Goal: Task Accomplishment & Management: Use online tool/utility

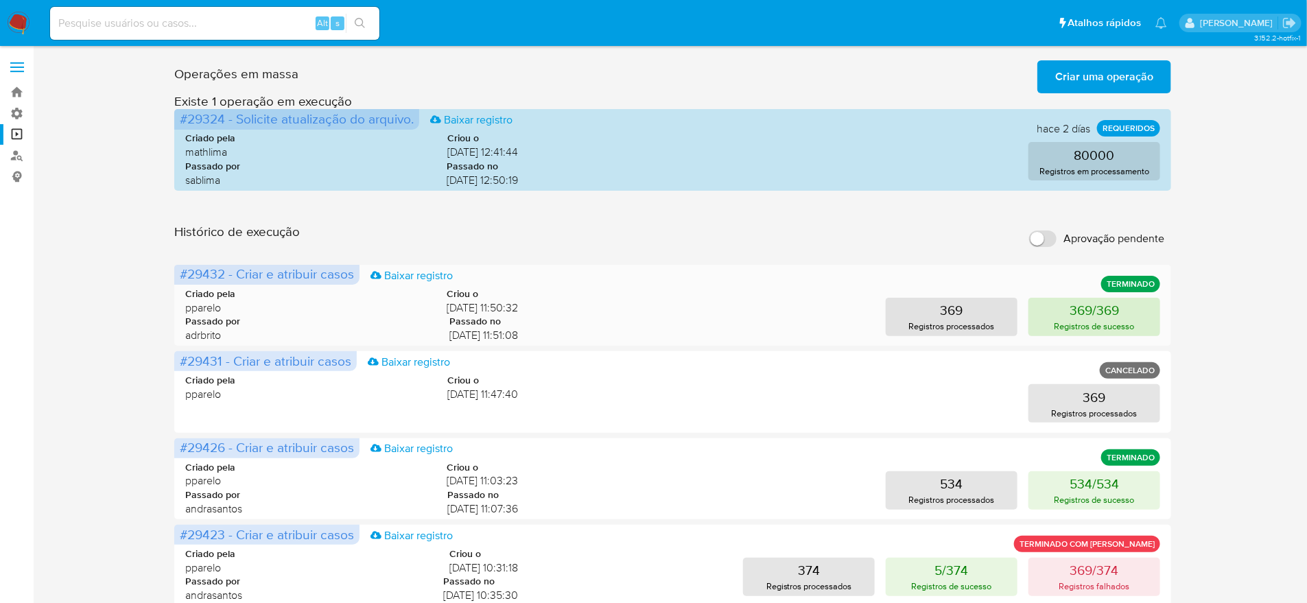
scroll to position [327, 0]
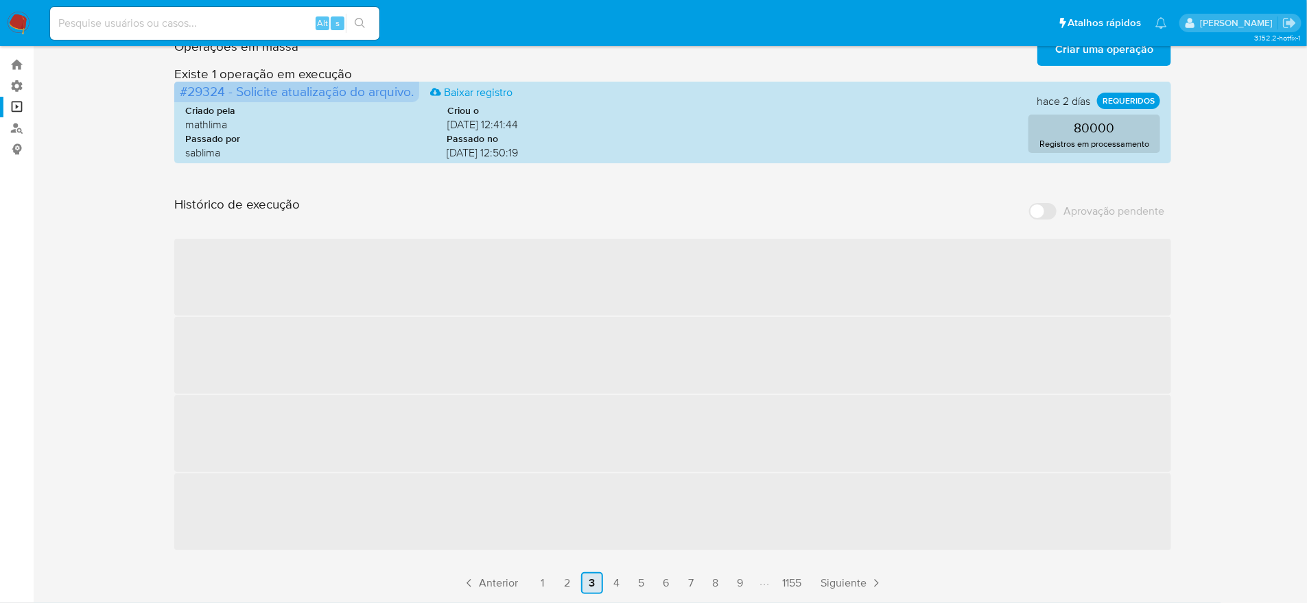
scroll to position [0, 0]
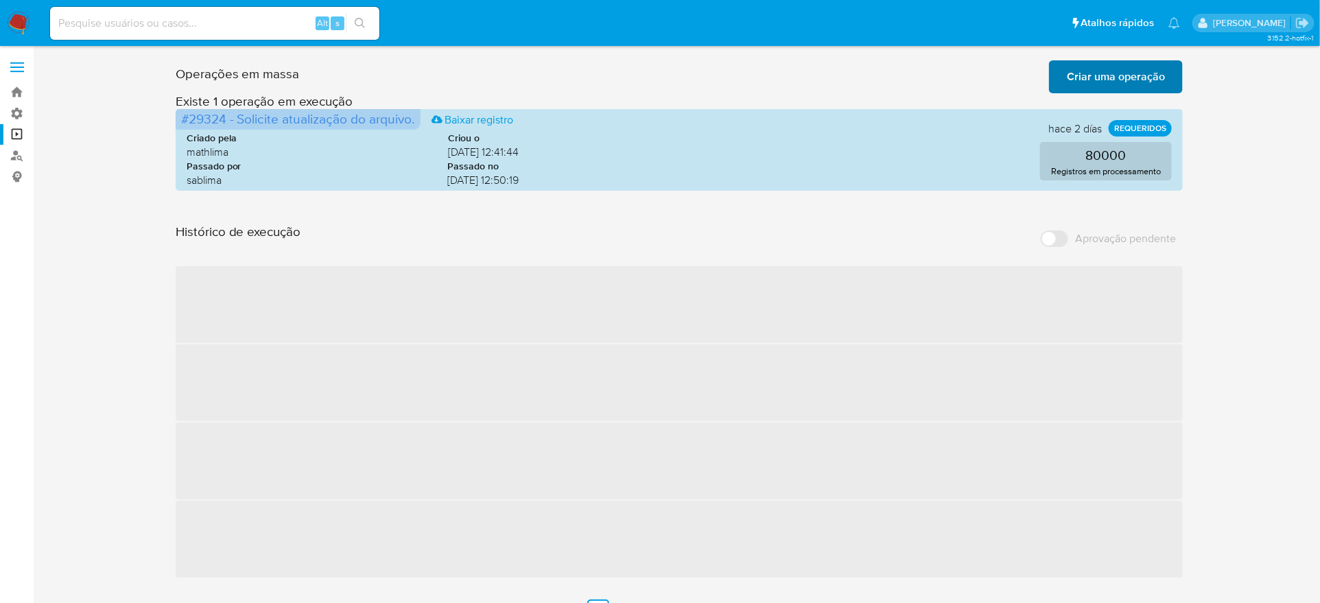
click at [1164, 76] on span "Criar uma operação" at bounding box center [1116, 77] width 98 height 30
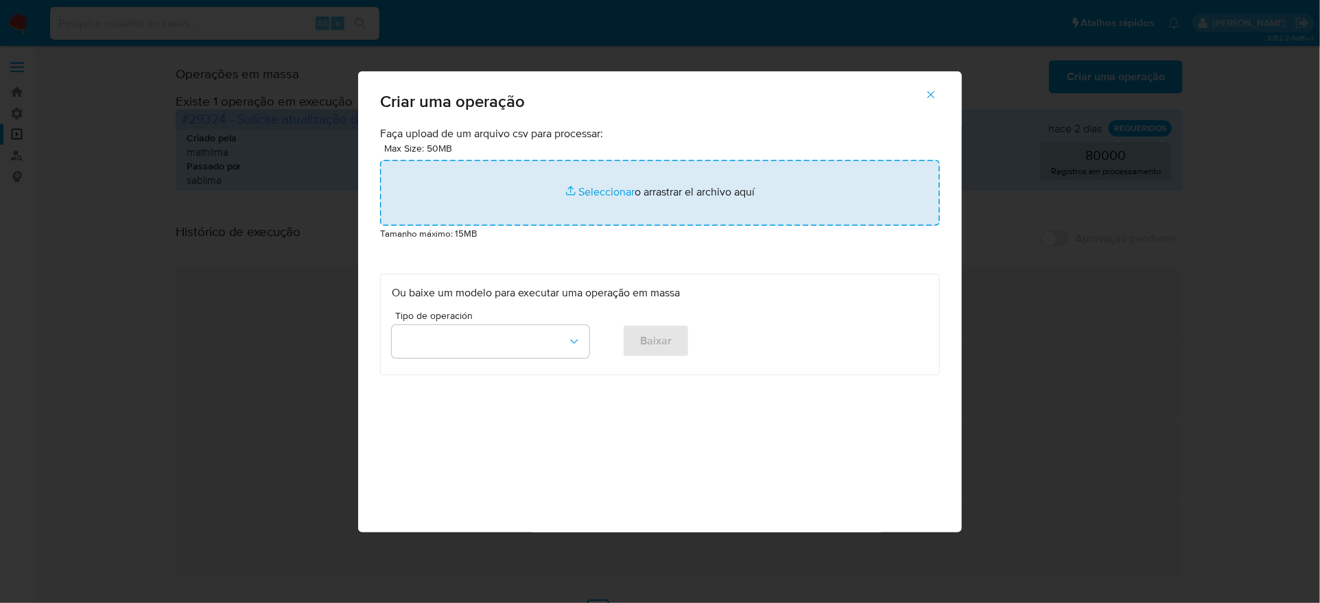
click at [696, 226] on input "file" at bounding box center [660, 193] width 560 height 66
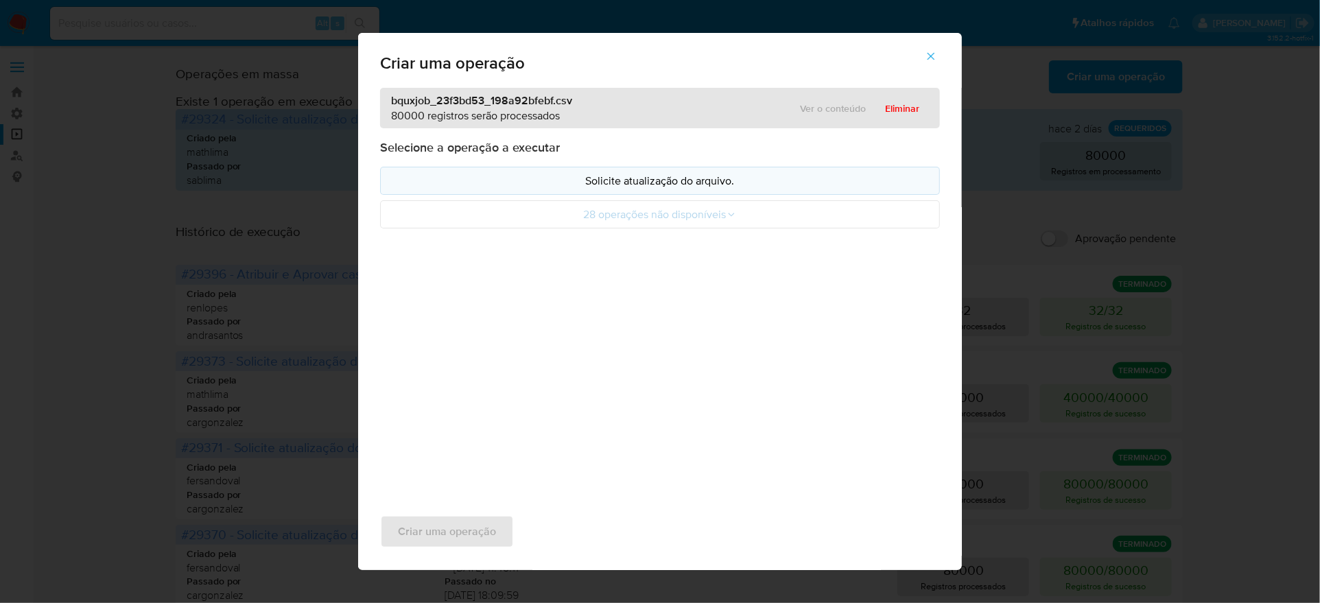
click at [747, 195] on button "Solicite atualização do arquivo." at bounding box center [660, 181] width 560 height 28
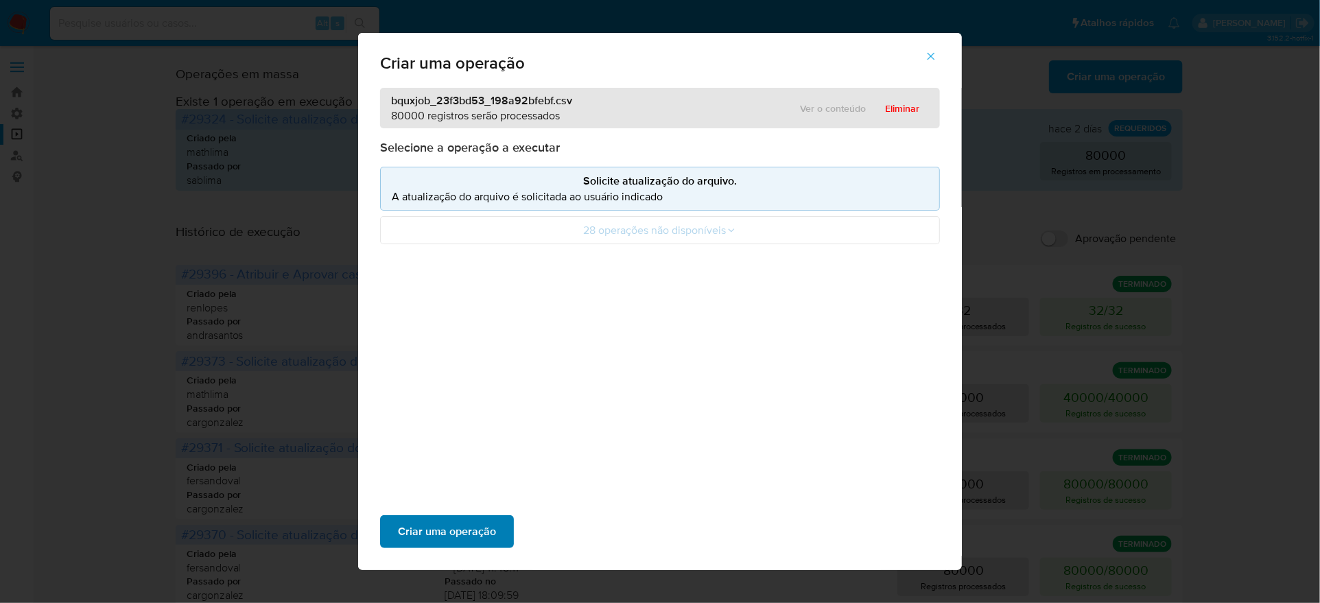
click at [496, 517] on span "Criar uma operação" at bounding box center [447, 532] width 98 height 30
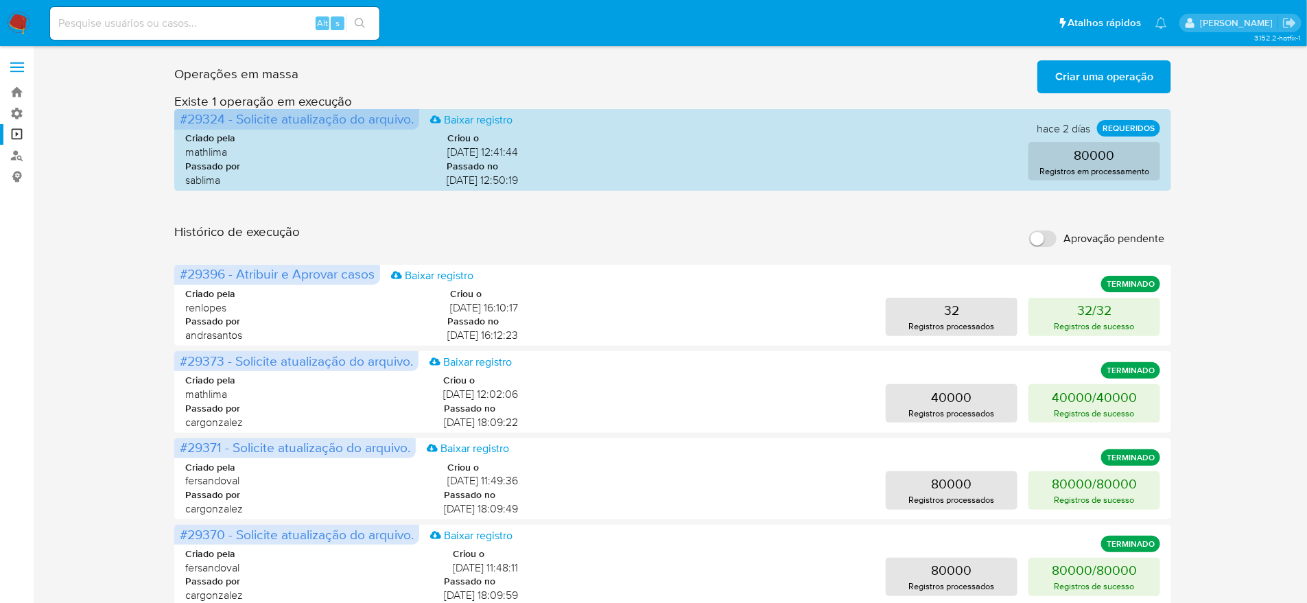
click at [1105, 72] on span "Criar uma operação" at bounding box center [1104, 77] width 98 height 30
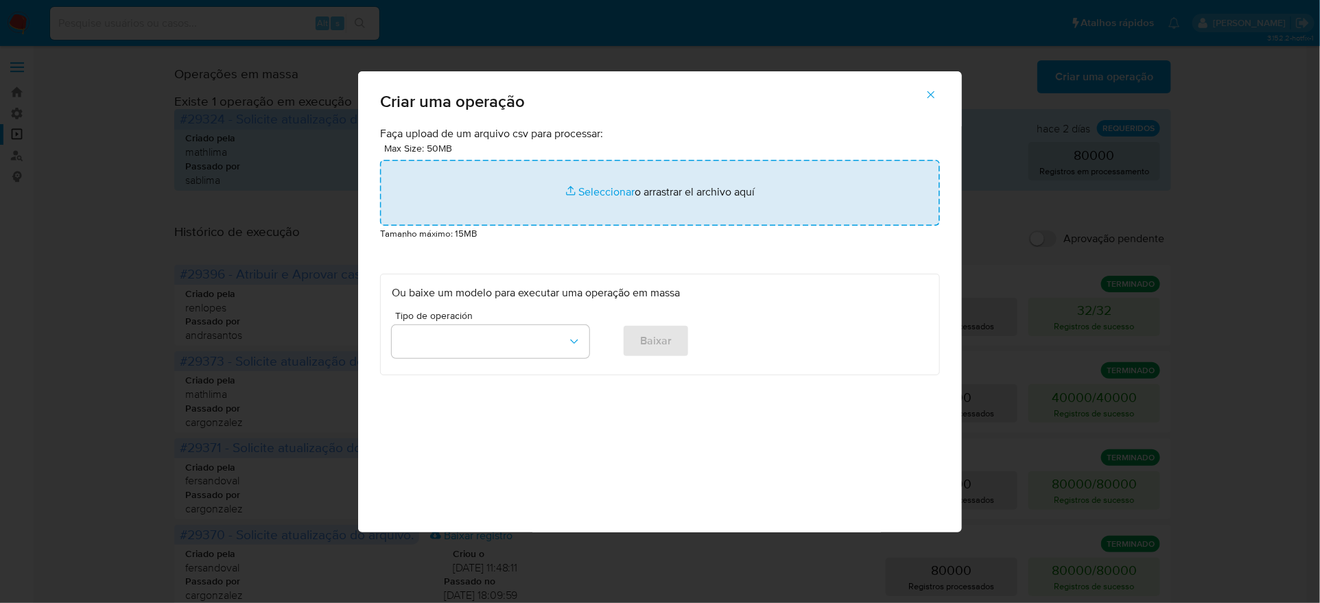
click at [679, 211] on input "file" at bounding box center [660, 193] width 560 height 66
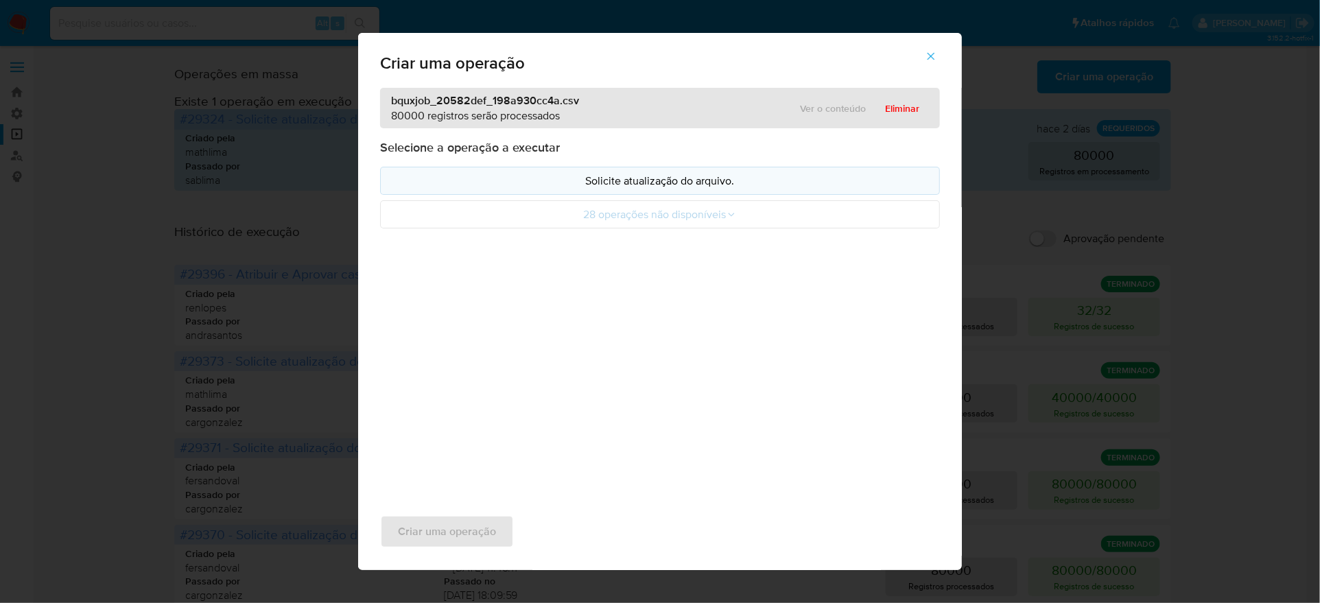
click at [576, 189] on p "Solicite atualização do arquivo." at bounding box center [660, 181] width 537 height 16
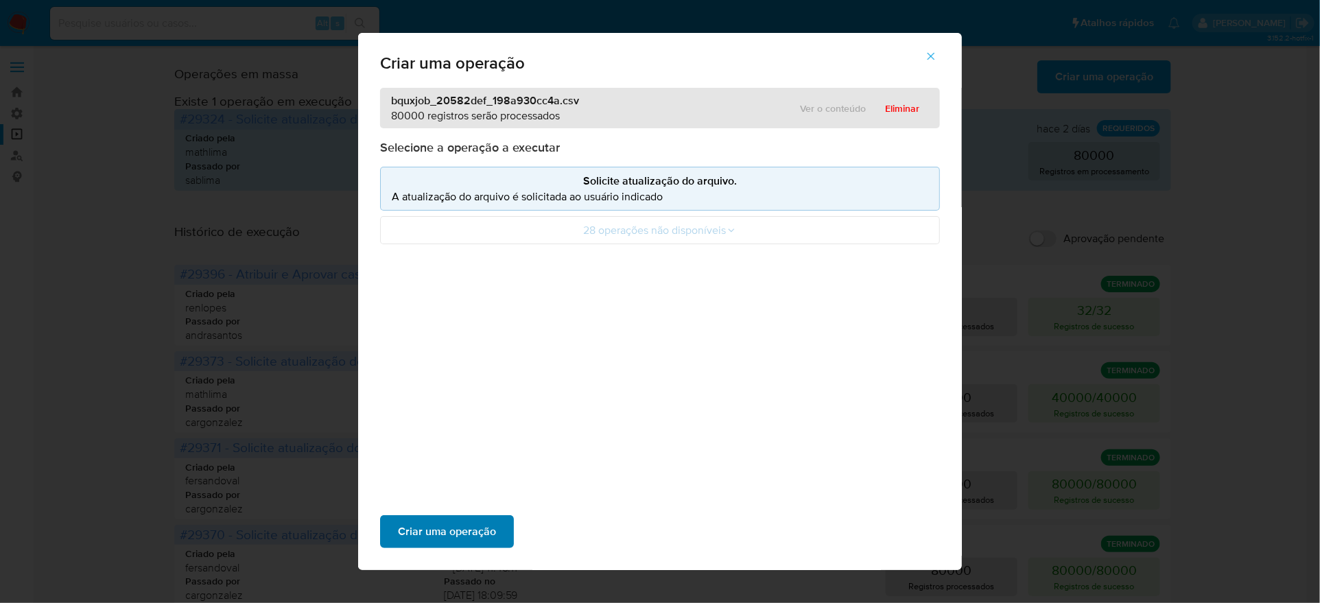
click at [496, 517] on span "Criar uma operação" at bounding box center [447, 532] width 98 height 30
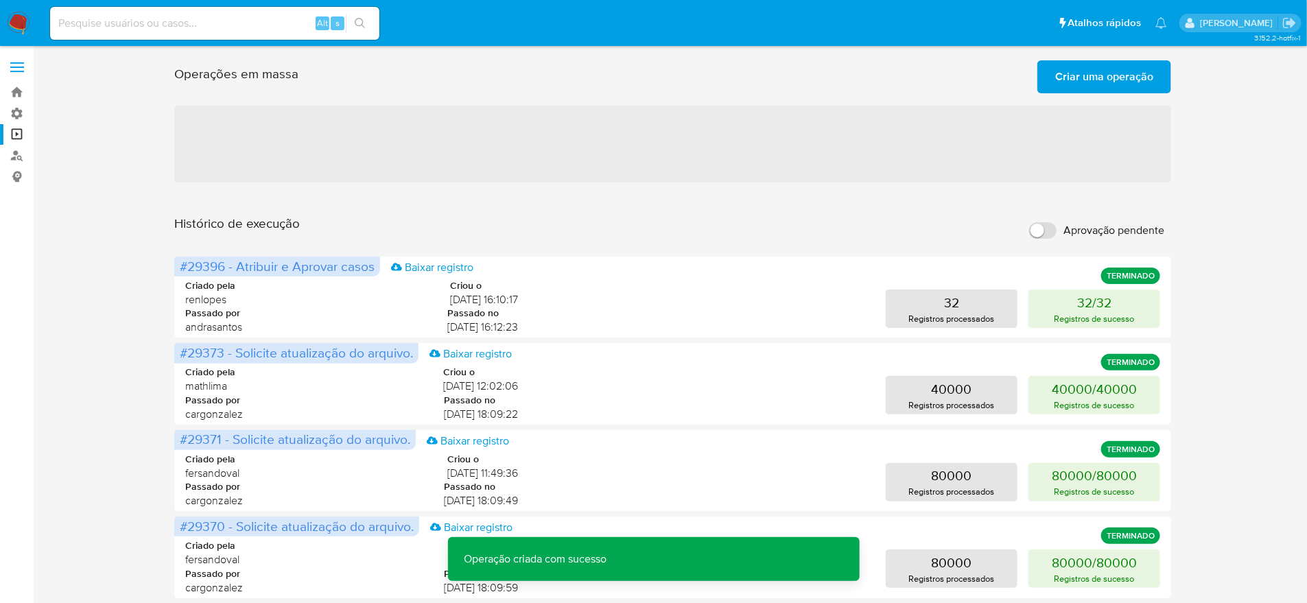
click at [1046, 222] on input "Aprovação pendente" at bounding box center [1042, 230] width 27 height 16
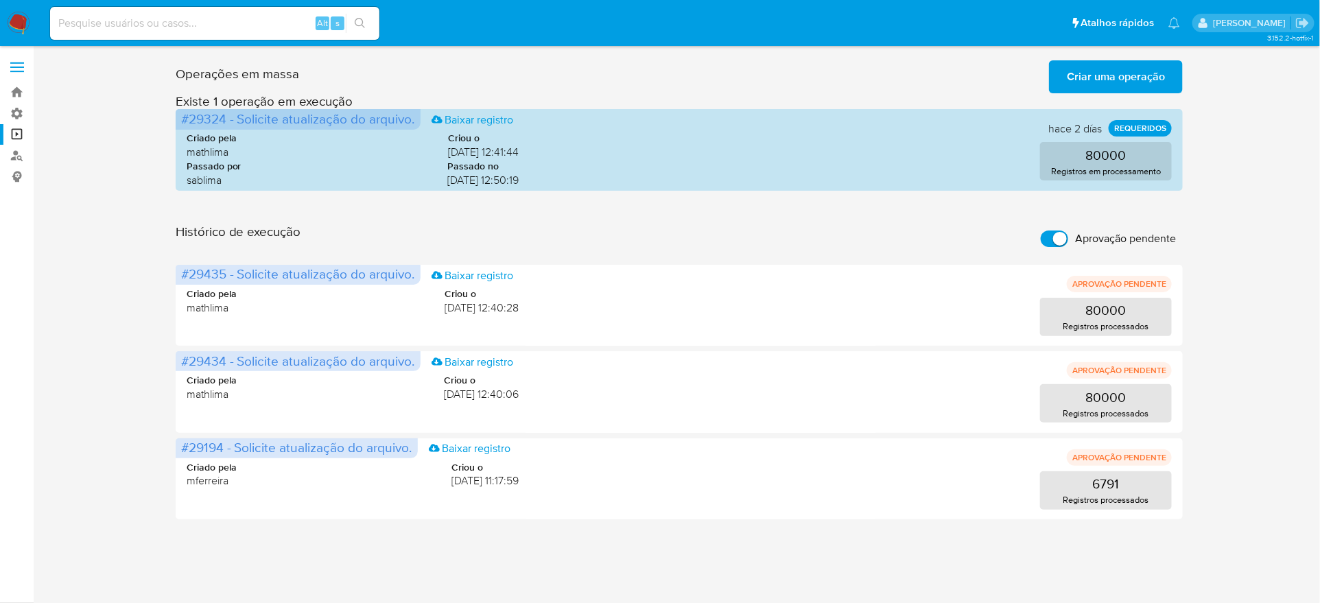
click at [1064, 99] on h3 "Existe 1 operação em execução" at bounding box center [680, 101] width 1008 height 16
click at [1075, 82] on span "Criar uma operação" at bounding box center [1116, 77] width 98 height 30
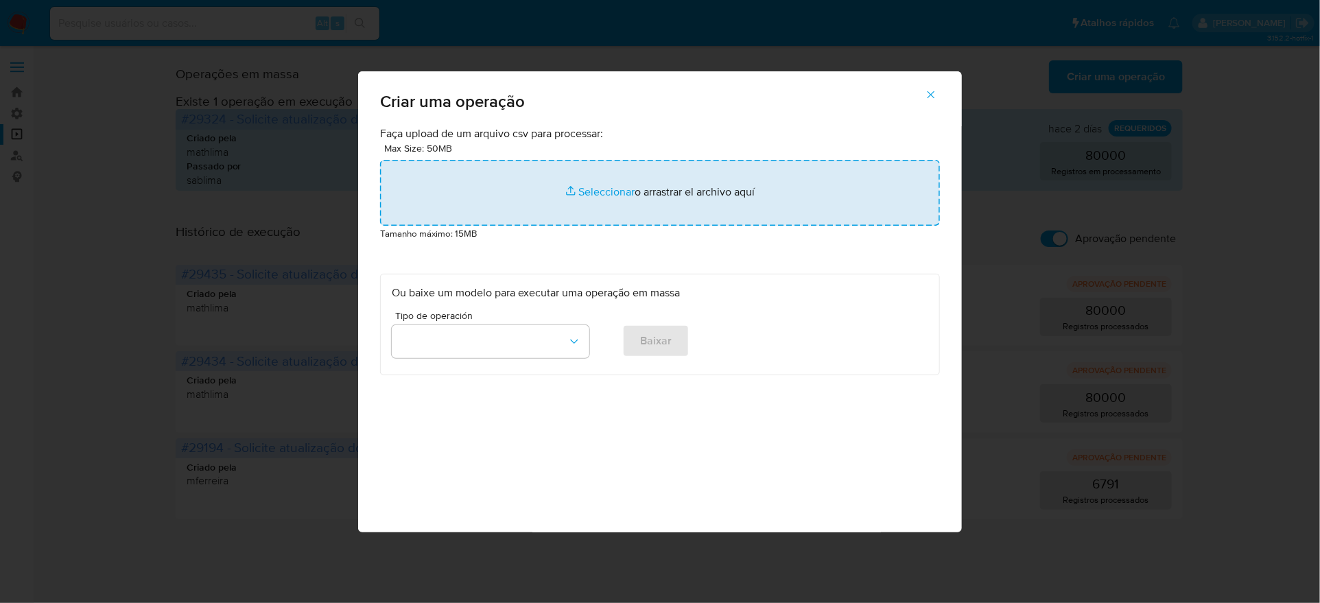
click at [694, 226] on input "file" at bounding box center [660, 193] width 560 height 66
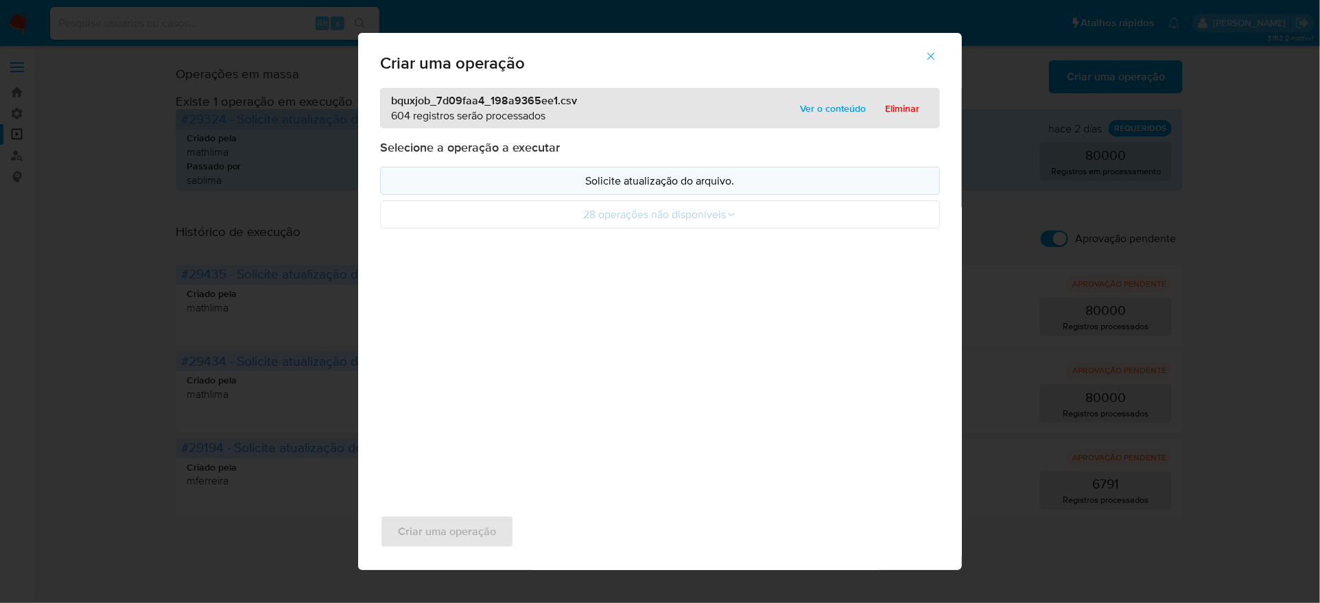
click at [592, 189] on p "Solicite atualização do arquivo." at bounding box center [660, 181] width 537 height 16
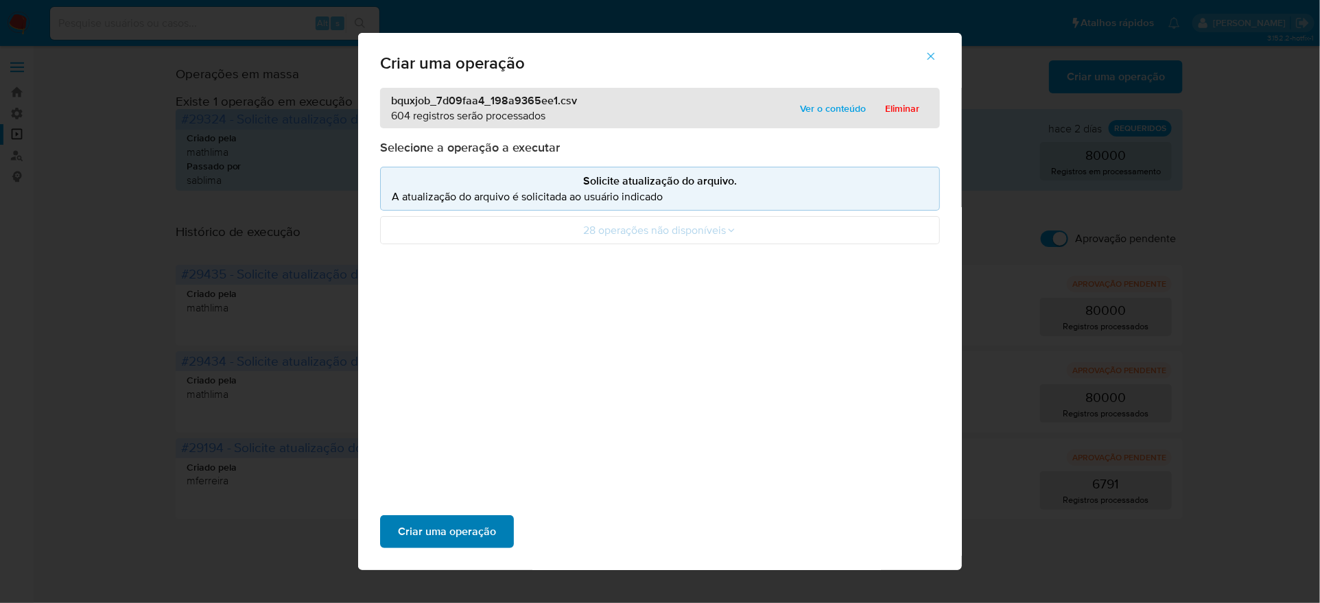
click at [496, 517] on span "Criar uma operação" at bounding box center [447, 532] width 98 height 30
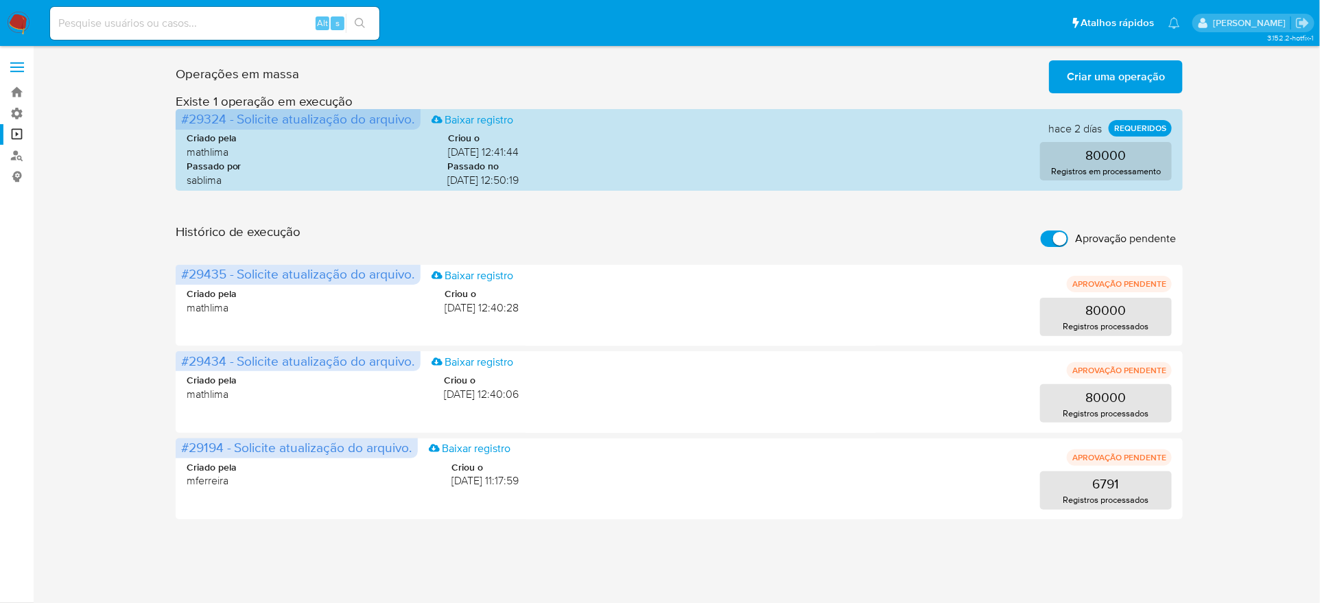
click at [1096, 82] on span "Criar uma operação" at bounding box center [1116, 77] width 98 height 30
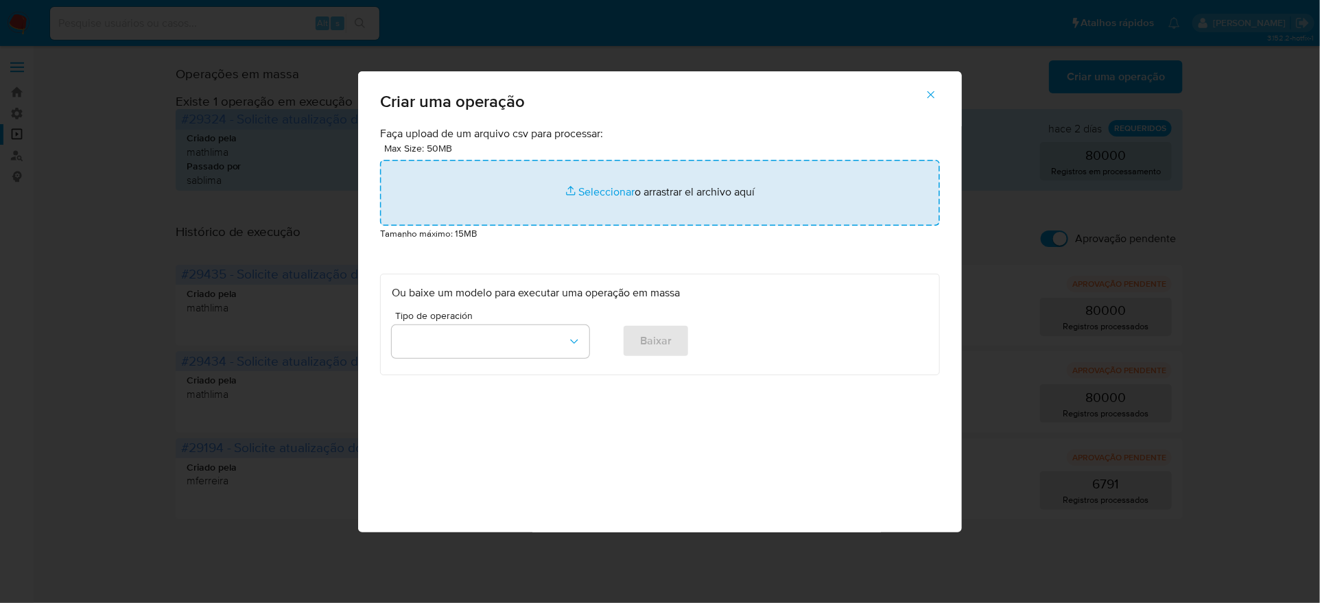
click at [616, 226] on input "file" at bounding box center [660, 193] width 560 height 66
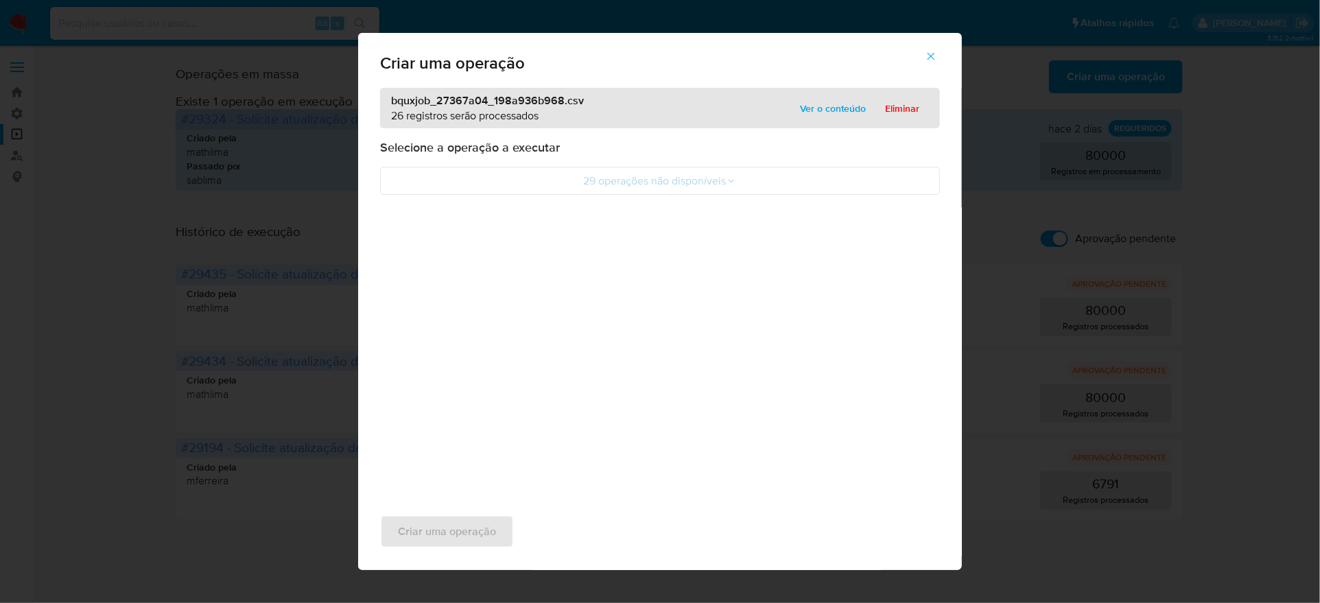
click at [626, 156] on p "Selecione a operação a executar" at bounding box center [660, 147] width 560 height 16
click at [620, 305] on div "bquxjob_27367a04_198a936b968.csv 26 registros serão processados Ver o conteúdo …" at bounding box center [660, 291] width 604 height 406
click at [928, 60] on icon "button" at bounding box center [932, 57] width 8 height 8
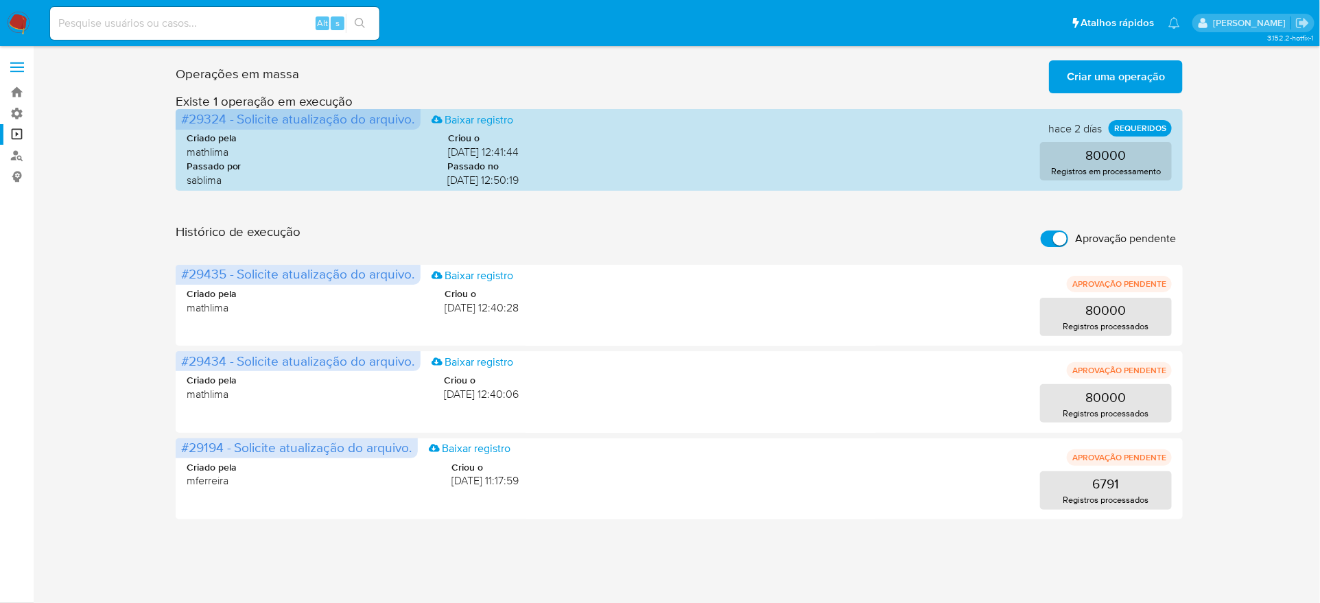
click at [1057, 231] on input "Aprovação pendente" at bounding box center [1054, 239] width 27 height 16
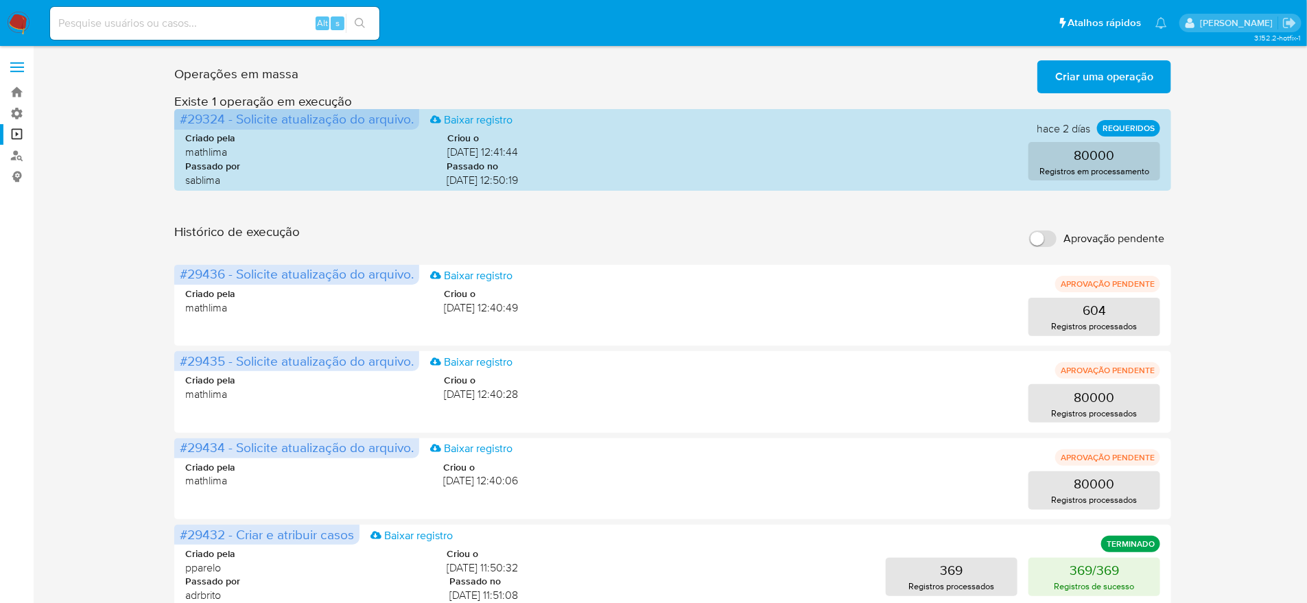
click at [1053, 231] on input "Aprovação pendente" at bounding box center [1042, 239] width 27 height 16
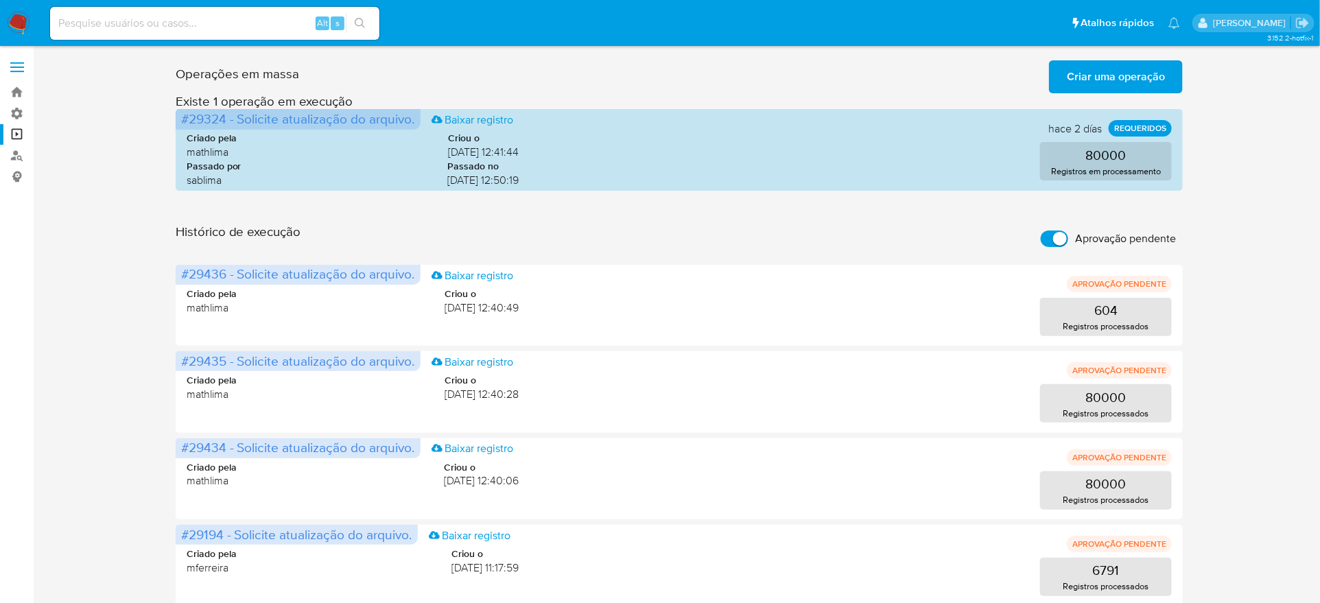
click at [1092, 73] on span "Criar uma operação" at bounding box center [1116, 77] width 98 height 30
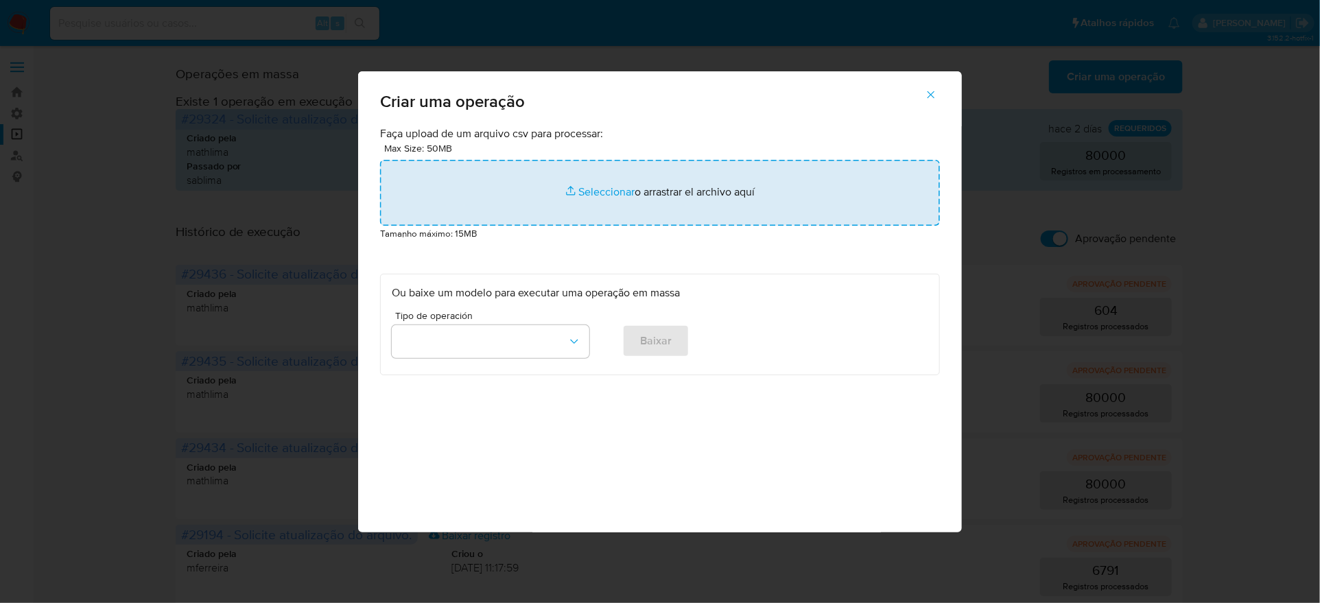
click at [643, 226] on input "file" at bounding box center [660, 193] width 560 height 66
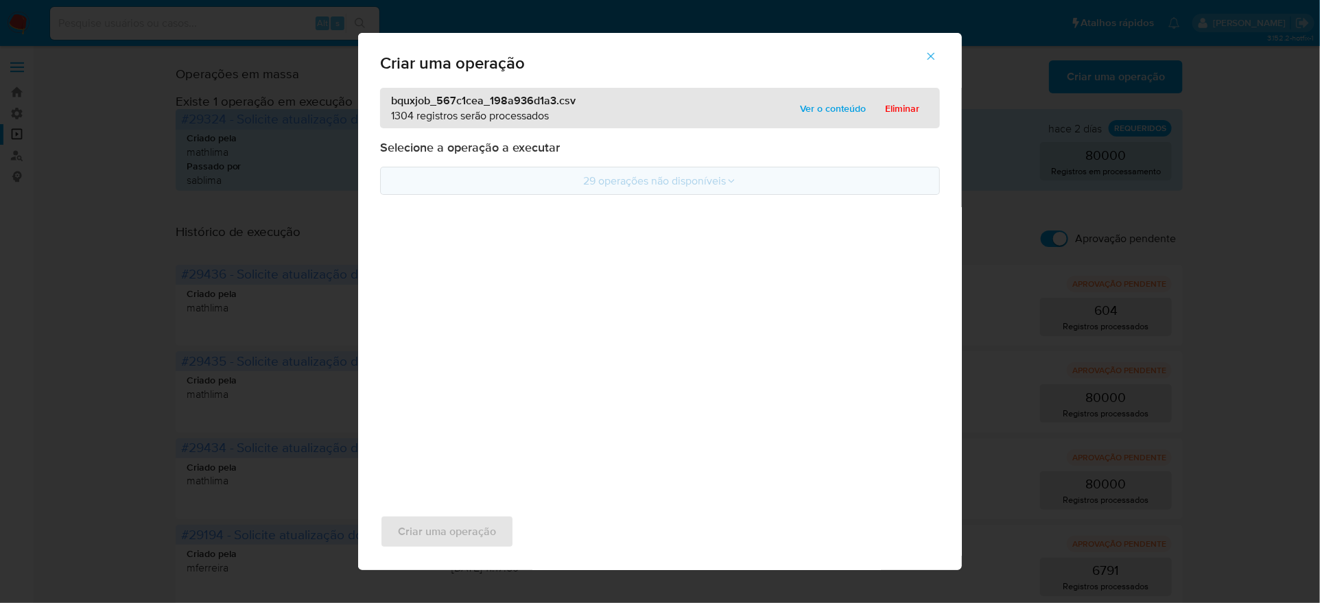
click at [681, 195] on button "29 operações não disponíveis" at bounding box center [660, 181] width 560 height 28
click at [681, 233] on div "Adicionar marca Colunas ausentes: [case_id, mark, comment]" at bounding box center [660, 246] width 560 height 27
click at [645, 174] on button "29 operações não disponíveis" at bounding box center [660, 181] width 560 height 28
click at [907, 73] on button "button" at bounding box center [931, 56] width 48 height 33
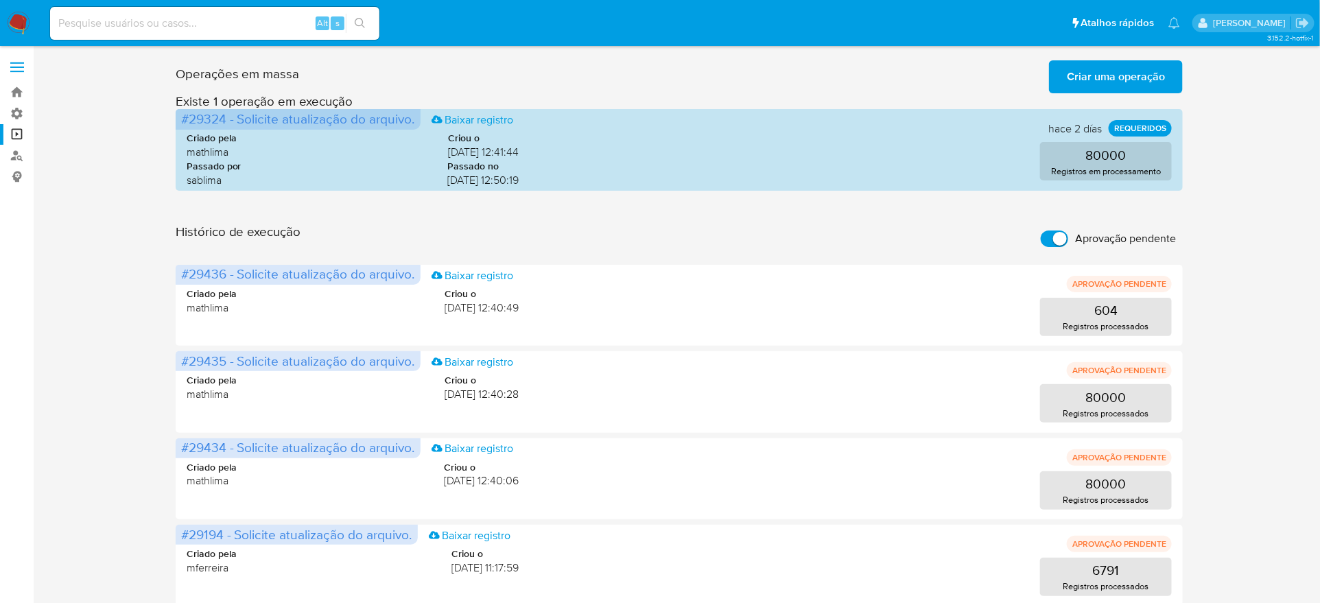
click at [1098, 77] on span "Criar uma operação" at bounding box center [1116, 77] width 98 height 30
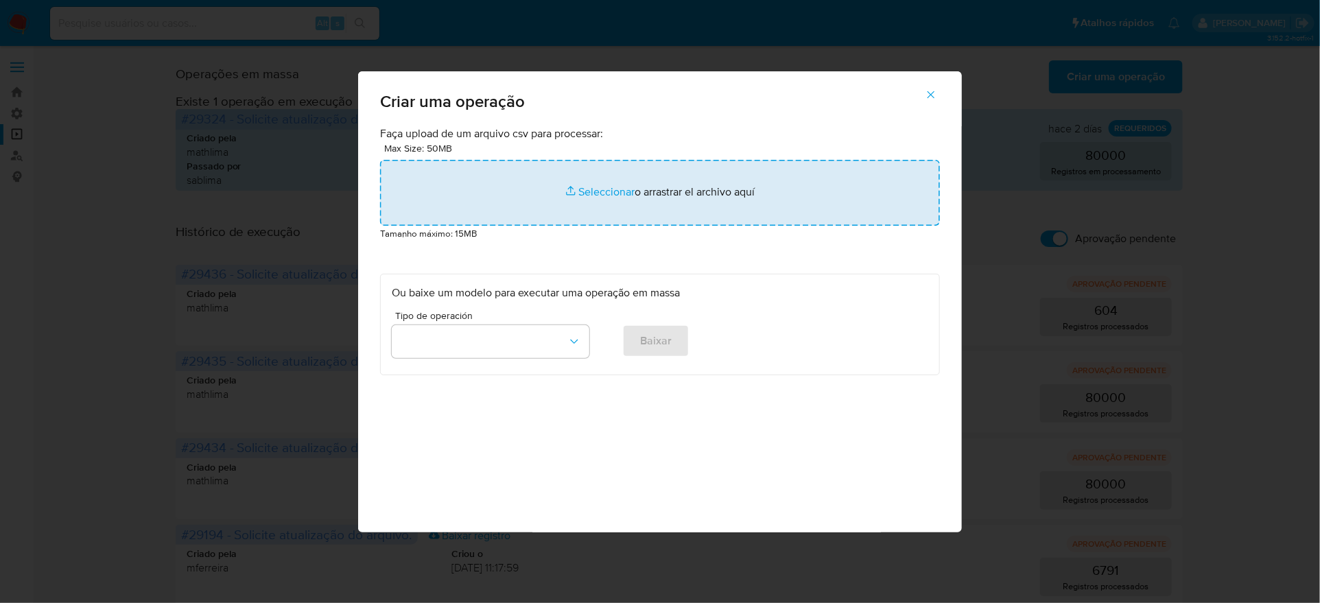
click at [670, 226] on input "file" at bounding box center [660, 193] width 560 height 66
click at [654, 226] on input "file" at bounding box center [660, 193] width 560 height 66
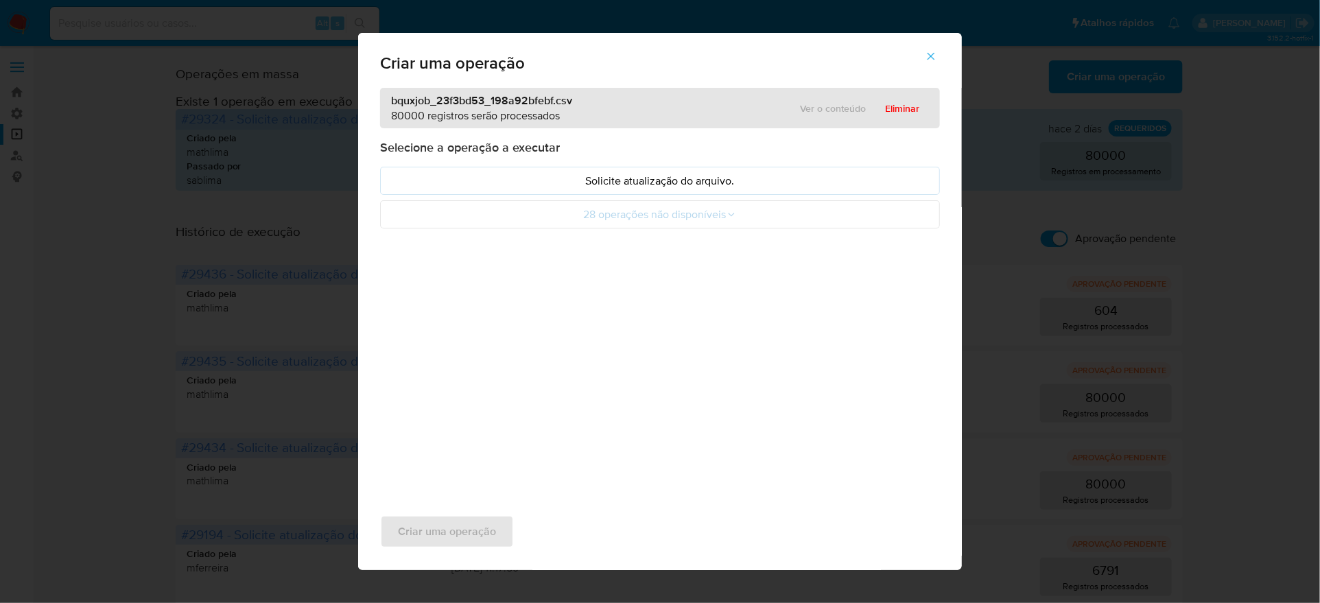
click at [925, 62] on icon "button" at bounding box center [931, 56] width 12 height 12
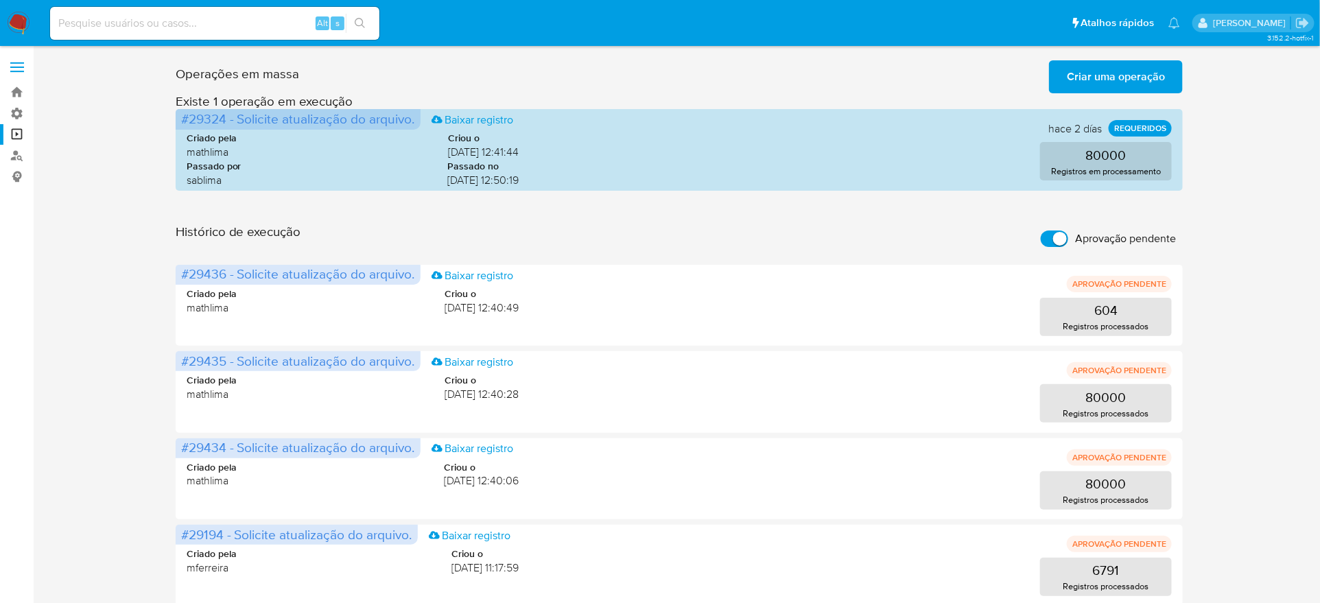
click at [1061, 231] on input "Aprovação pendente" at bounding box center [1054, 239] width 27 height 16
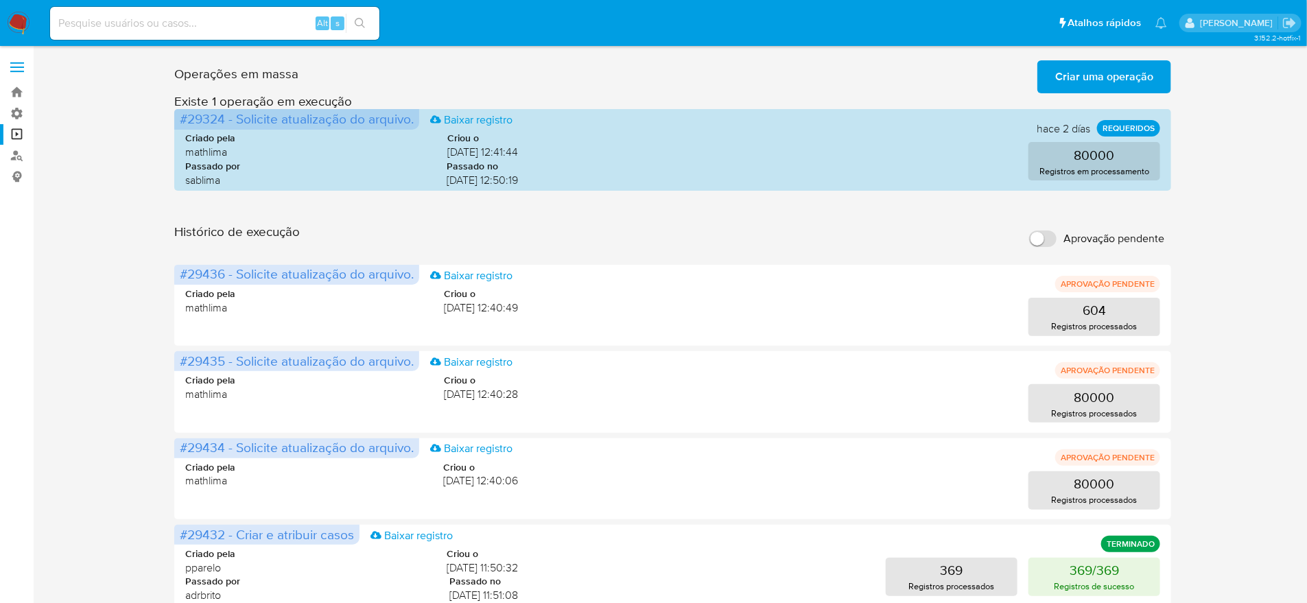
click at [1048, 231] on input "Aprovação pendente" at bounding box center [1042, 239] width 27 height 16
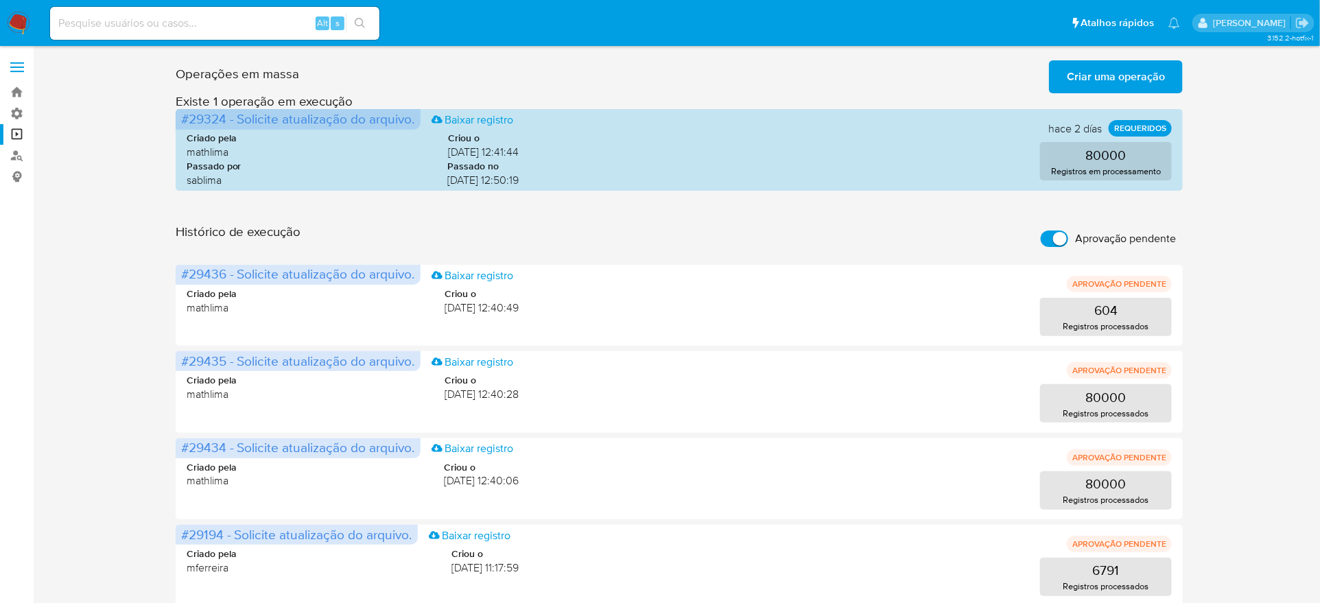
click at [1278, 145] on div "Operações em massa Criar uma operação Só pode haver no máximo 5 recursos colado…" at bounding box center [679, 330] width 1260 height 551
click at [1083, 72] on span "Criar uma operação" at bounding box center [1116, 77] width 98 height 30
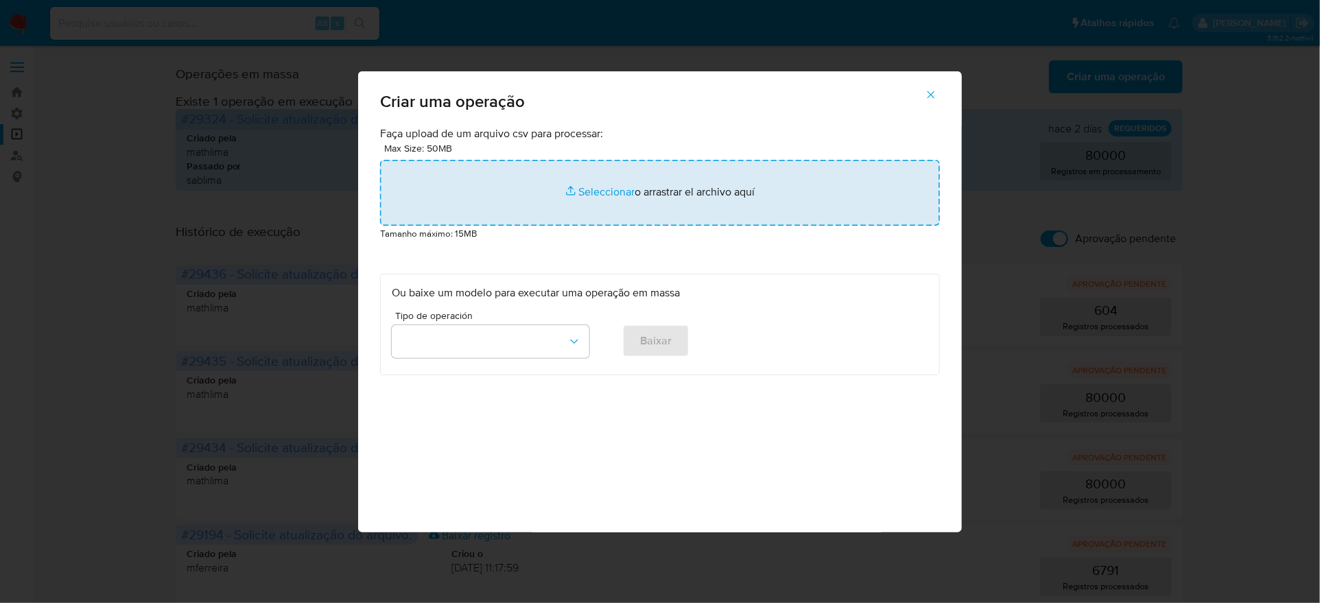
click at [505, 226] on input "file" at bounding box center [660, 193] width 560 height 66
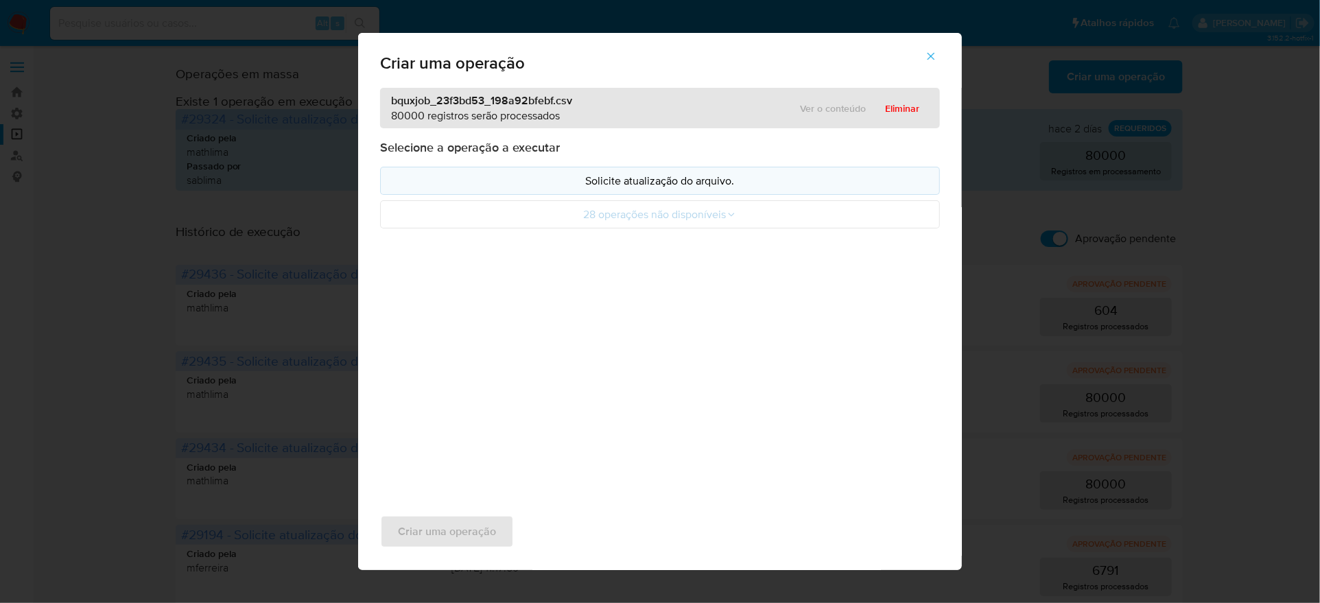
click at [532, 189] on p "Solicite atualização do arquivo." at bounding box center [660, 181] width 537 height 16
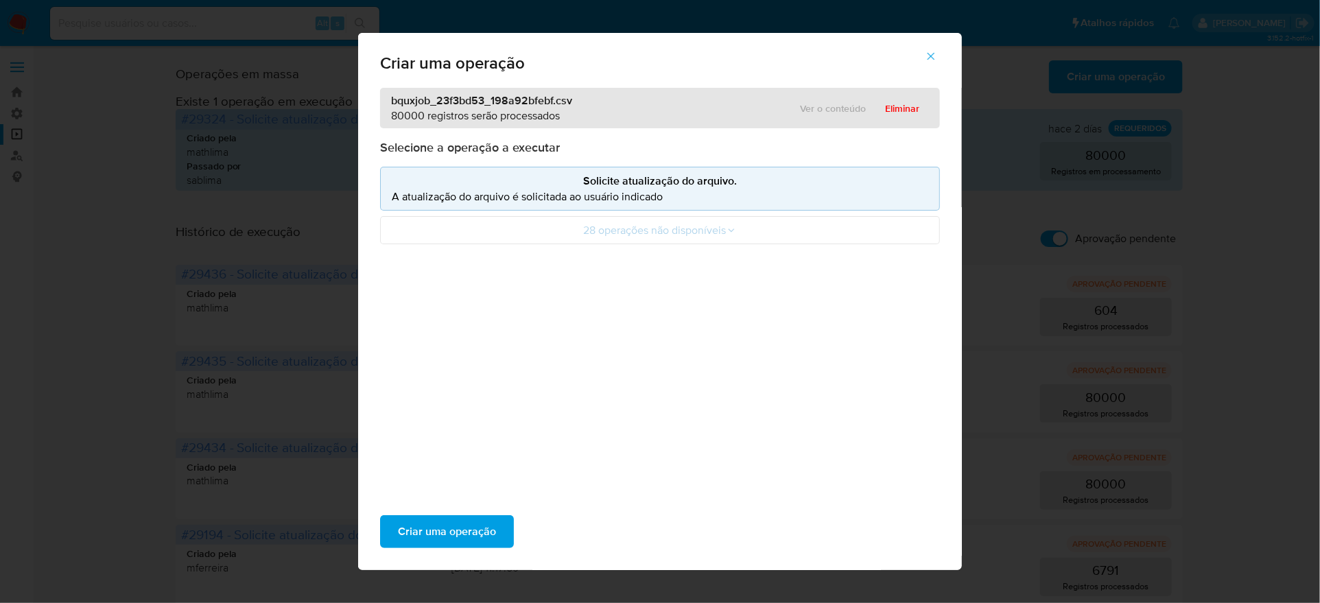
click at [925, 62] on icon "button" at bounding box center [931, 56] width 12 height 12
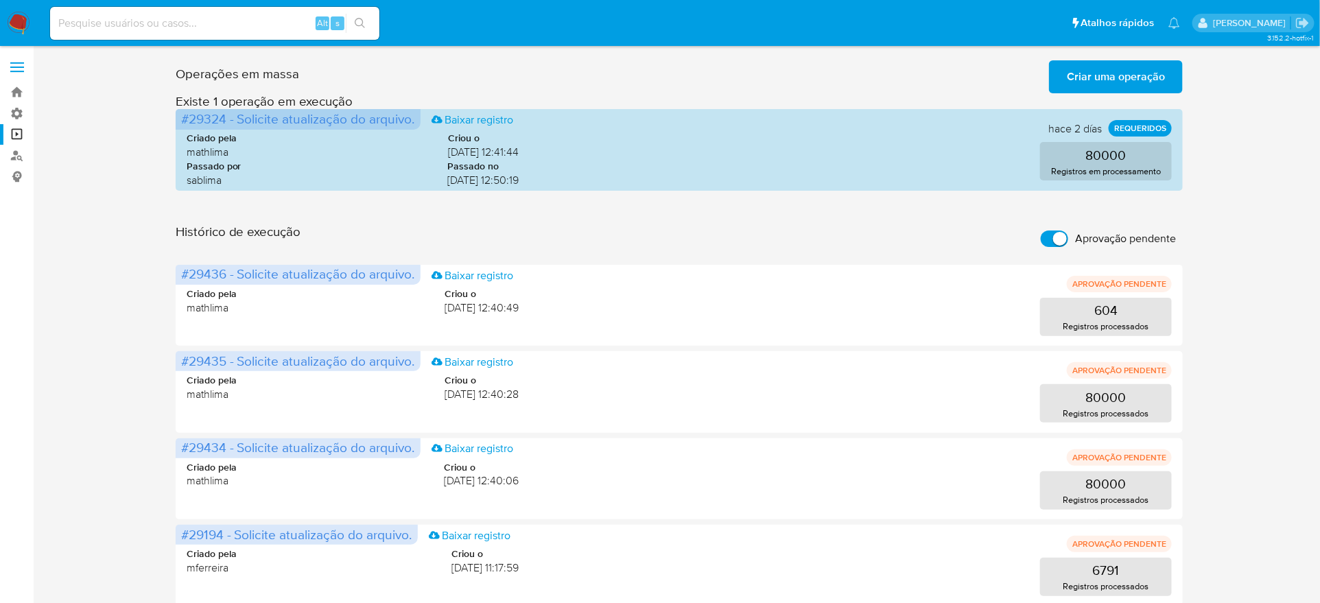
click at [1070, 84] on span "Criar uma operação" at bounding box center [1116, 77] width 98 height 30
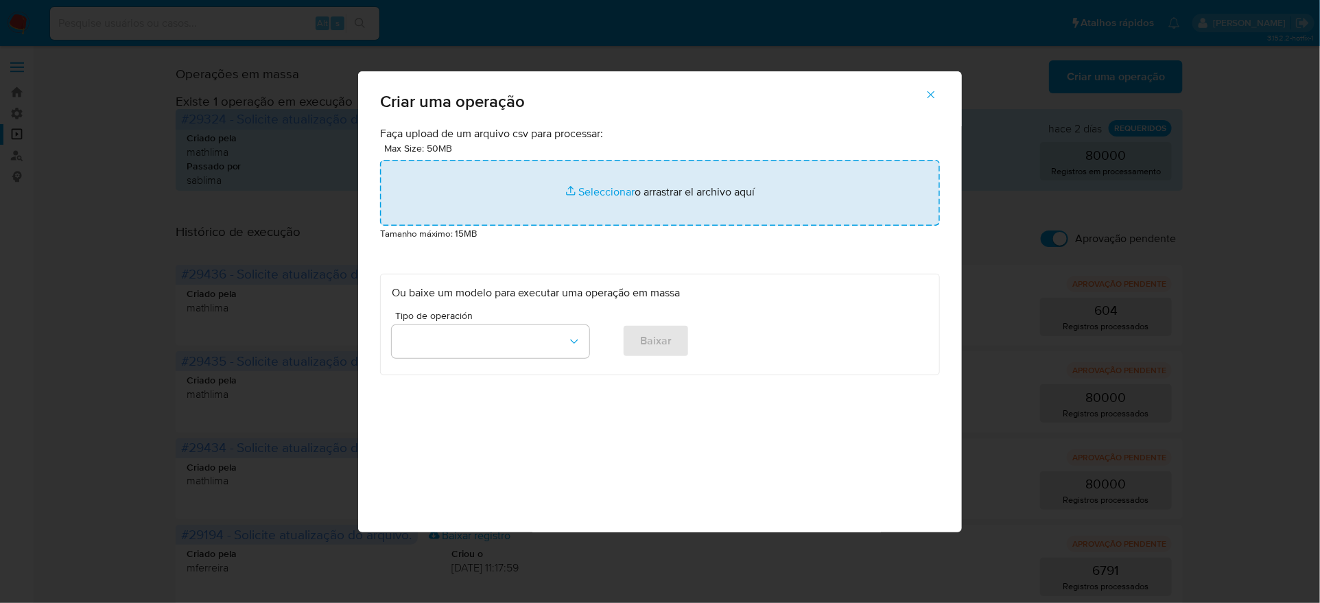
click at [544, 226] on input "file" at bounding box center [660, 193] width 560 height 66
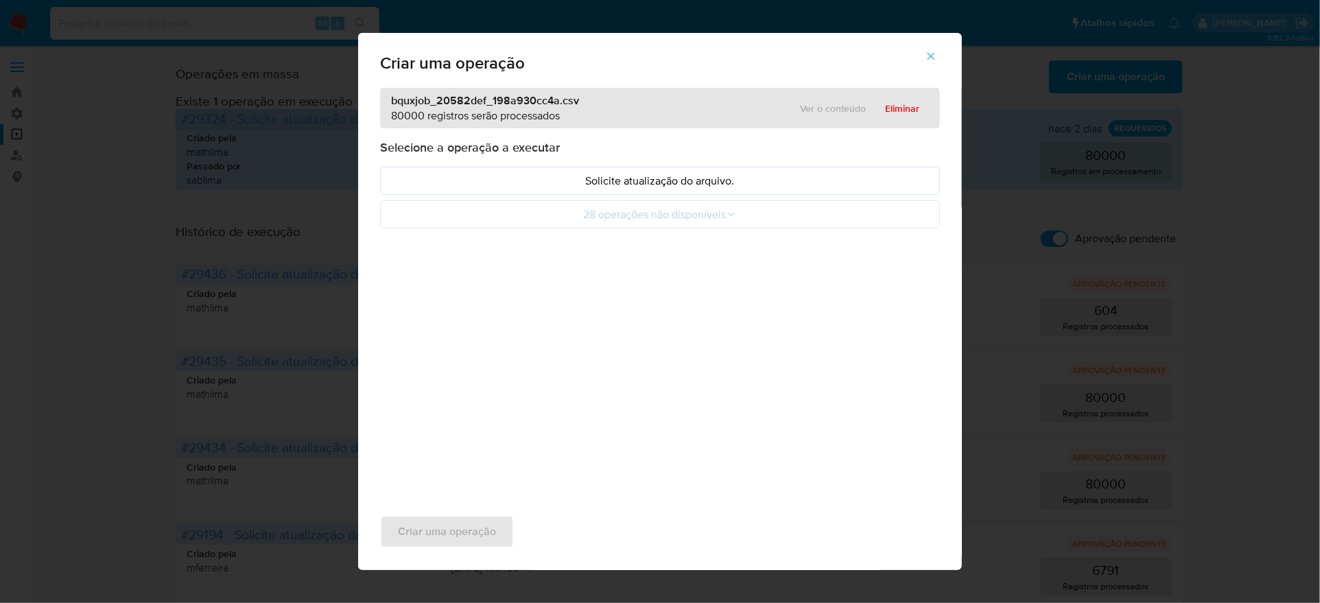
click at [925, 62] on icon "button" at bounding box center [931, 56] width 12 height 12
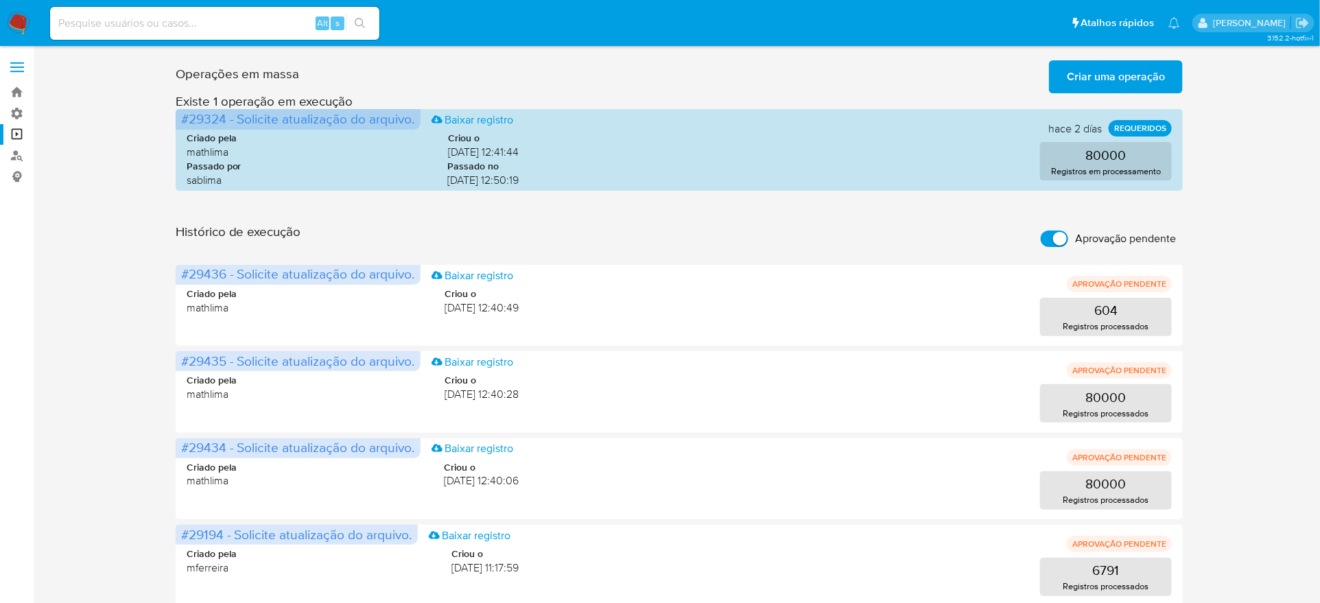
click at [91, 113] on div "Operações em massa Criar uma operação Só pode haver no máximo 5 recursos colado…" at bounding box center [679, 330] width 1260 height 551
click at [1081, 85] on span "Criar uma operação" at bounding box center [1116, 77] width 98 height 30
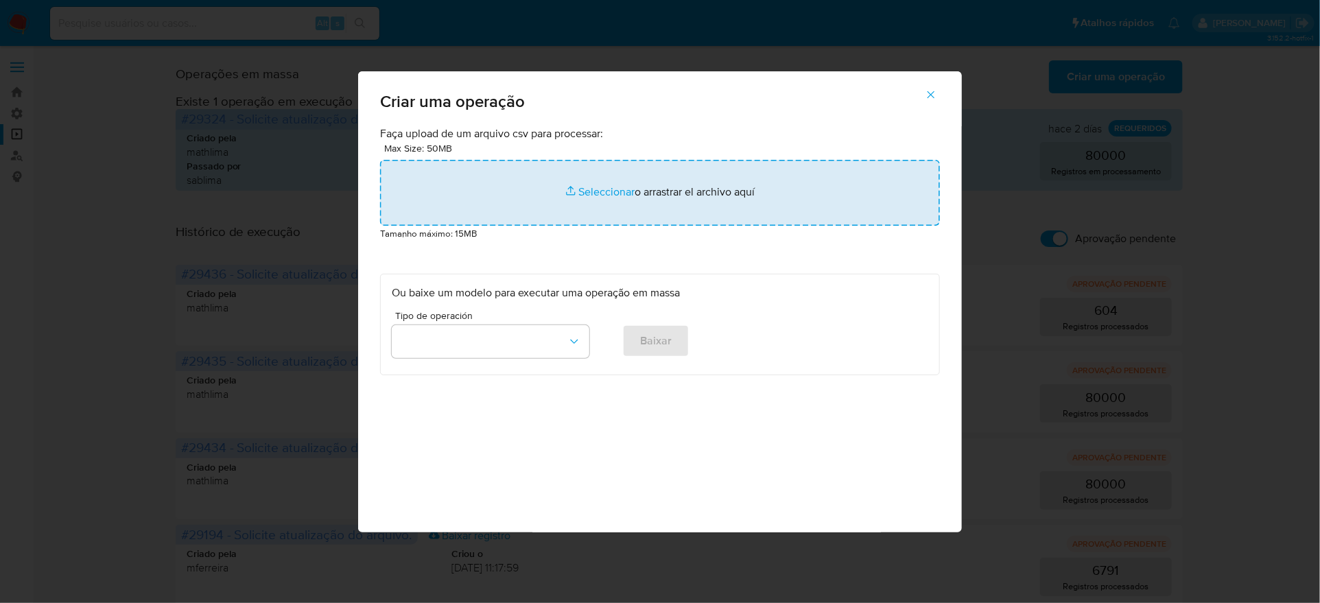
click at [580, 226] on input "file" at bounding box center [660, 193] width 560 height 66
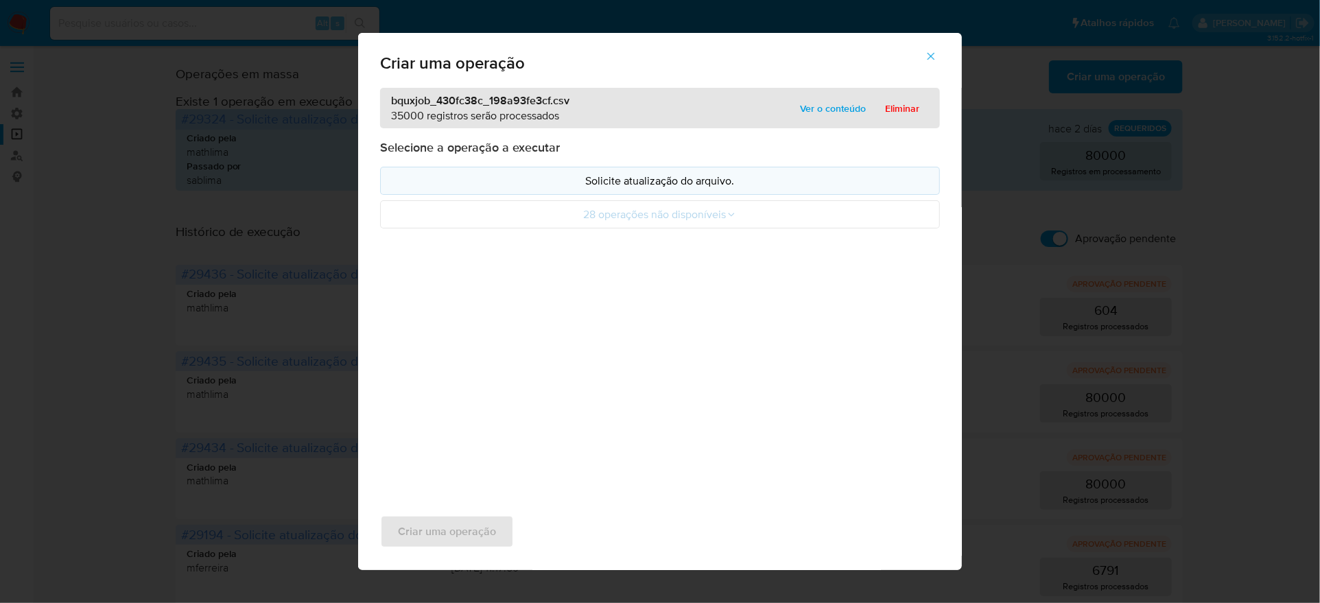
click at [649, 195] on button "Solicite atualização do arquivo." at bounding box center [660, 181] width 560 height 28
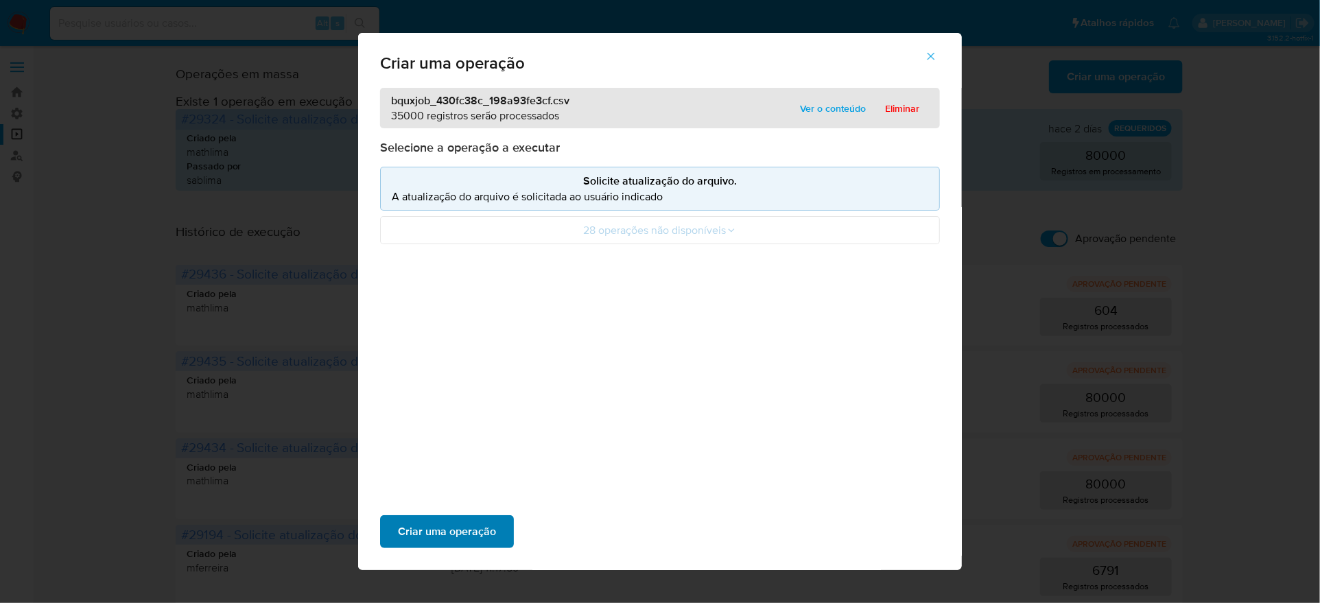
click at [496, 517] on span "Criar uma operação" at bounding box center [447, 532] width 98 height 30
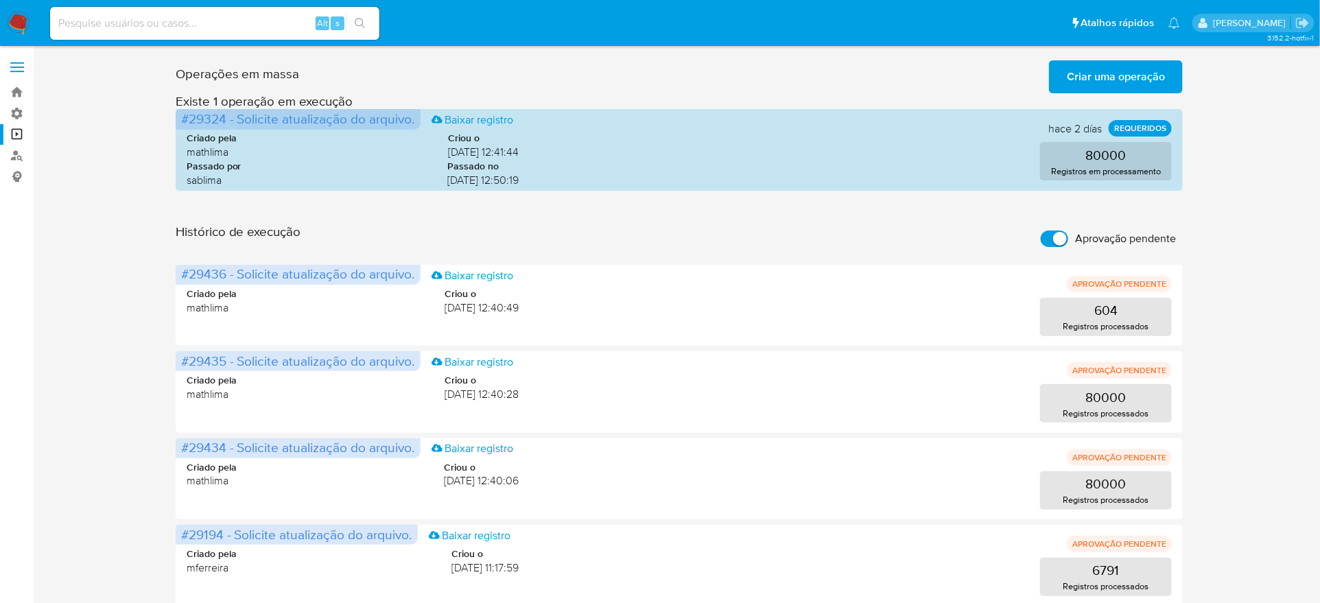
click at [1056, 231] on input "Aprovação pendente" at bounding box center [1054, 239] width 27 height 16
click at [1041, 231] on input "Aprovação pendente" at bounding box center [1042, 239] width 27 height 16
click at [1145, 67] on span "Criar uma operação" at bounding box center [1116, 77] width 98 height 30
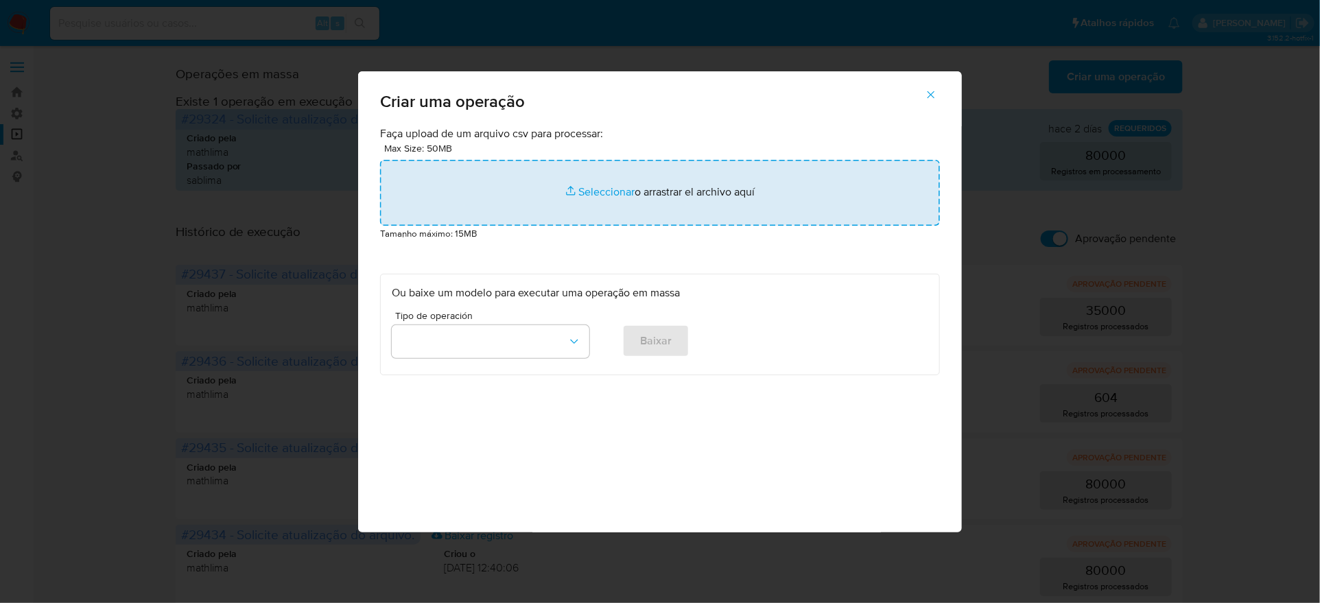
click at [685, 226] on input "file" at bounding box center [660, 193] width 560 height 66
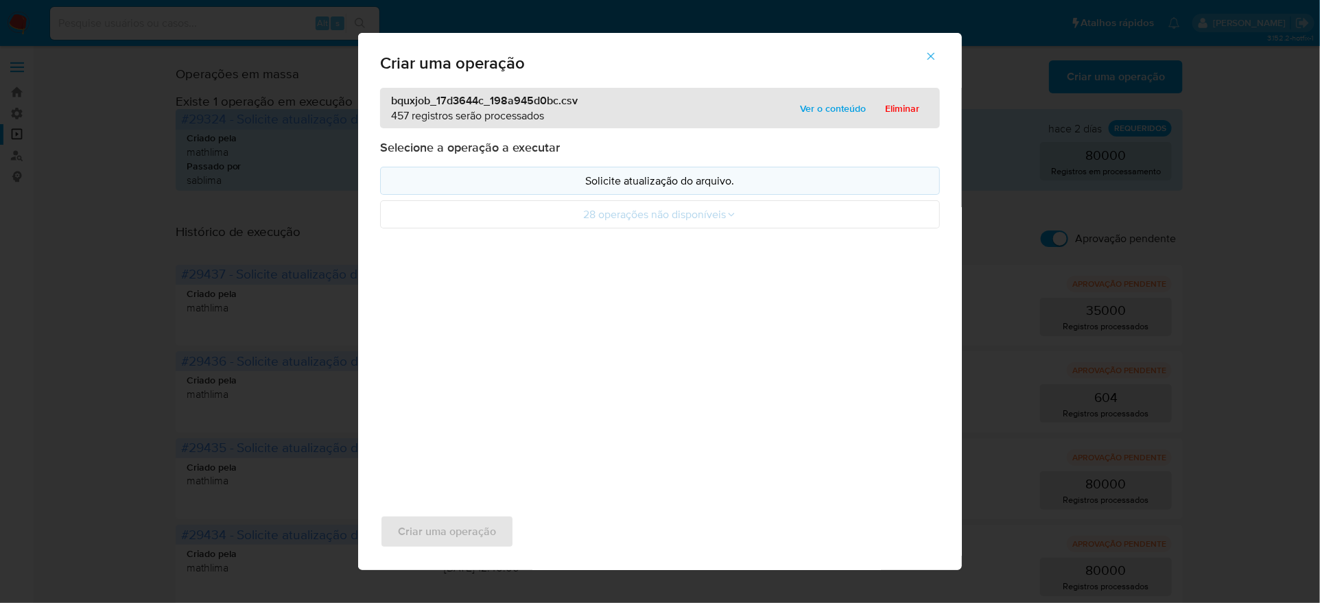
click at [665, 189] on p "Solicite atualização do arquivo." at bounding box center [660, 181] width 537 height 16
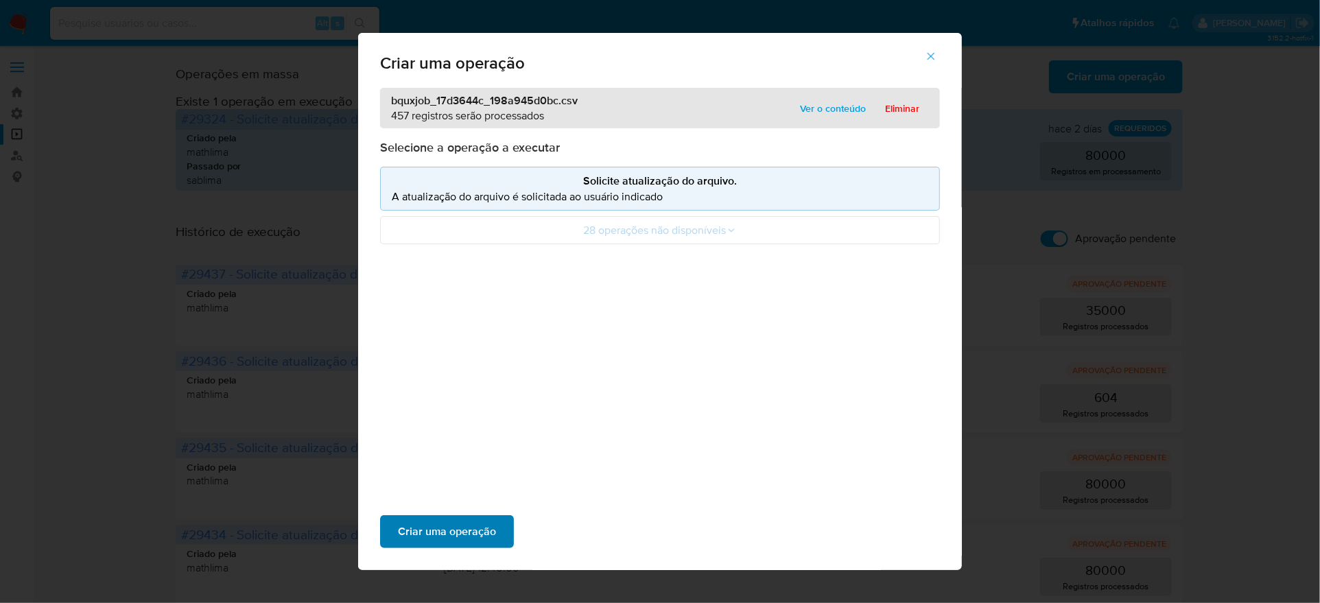
click at [514, 515] on button "Criar uma operação" at bounding box center [447, 531] width 134 height 33
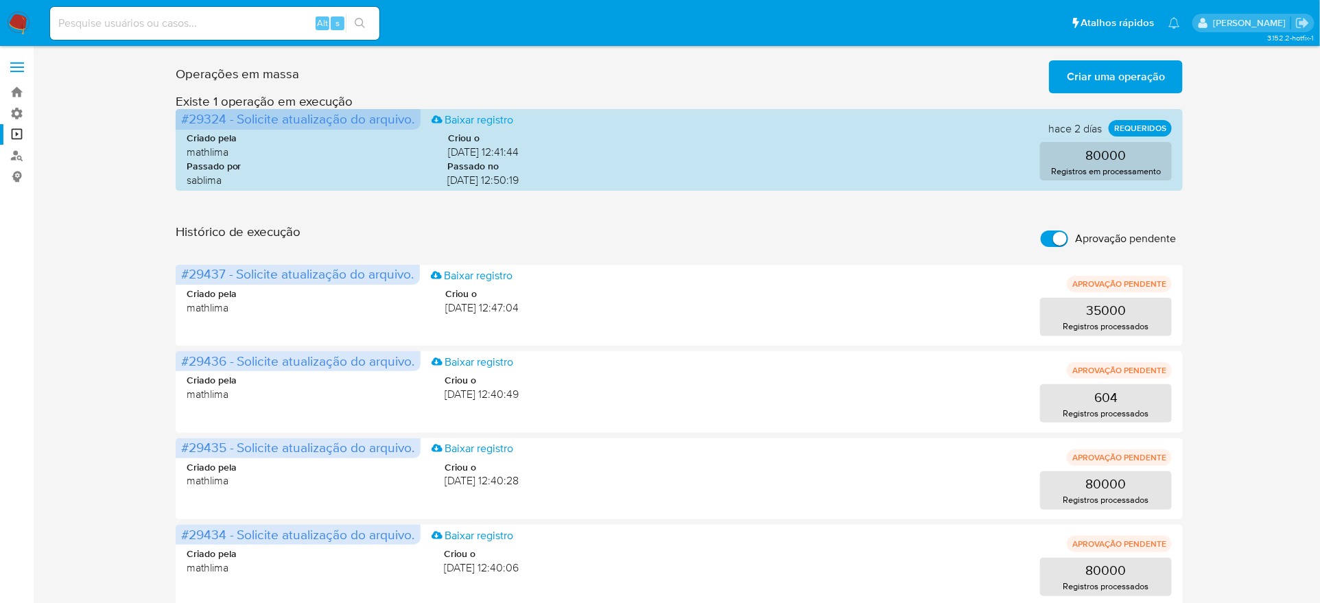
click at [1105, 64] on span "Criar uma operação" at bounding box center [1116, 77] width 98 height 30
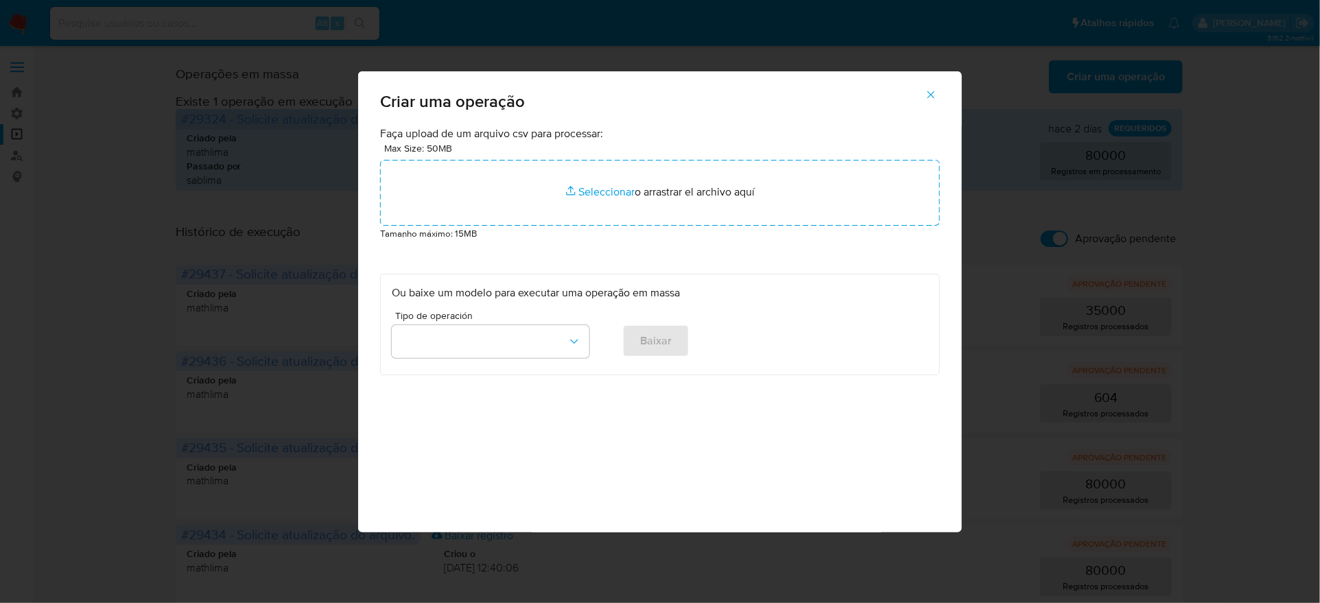
click at [907, 111] on button "button" at bounding box center [931, 94] width 48 height 33
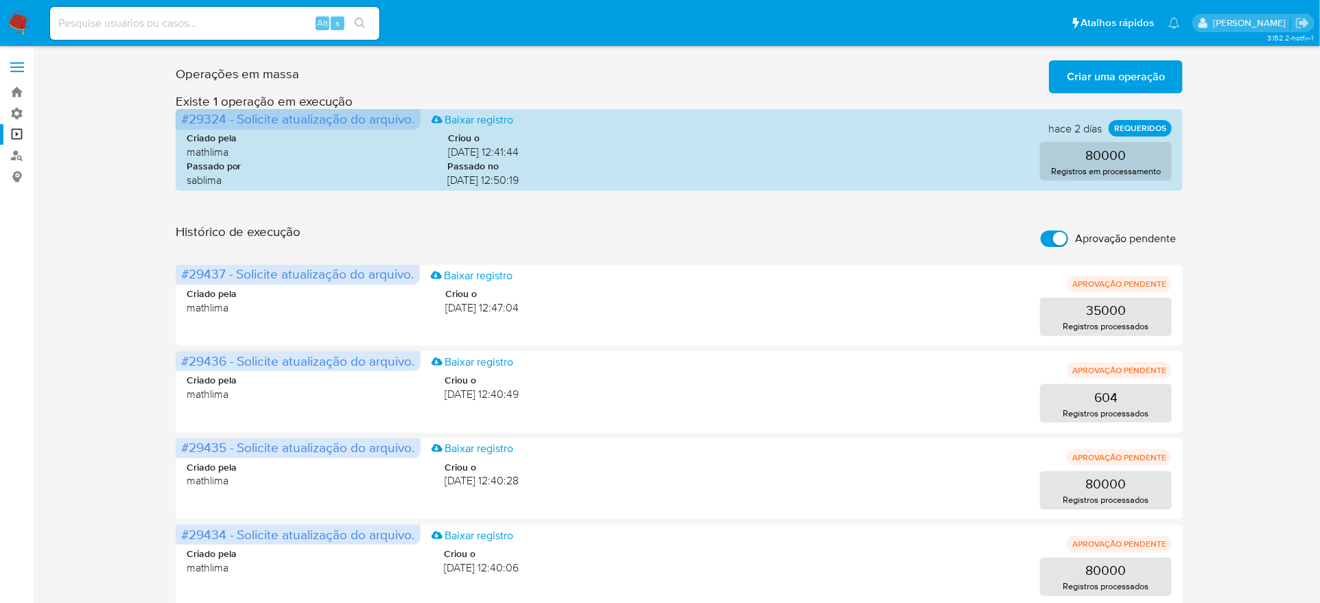
click at [1053, 231] on input "Aprovação pendente" at bounding box center [1054, 239] width 27 height 16
checkbox input "false"
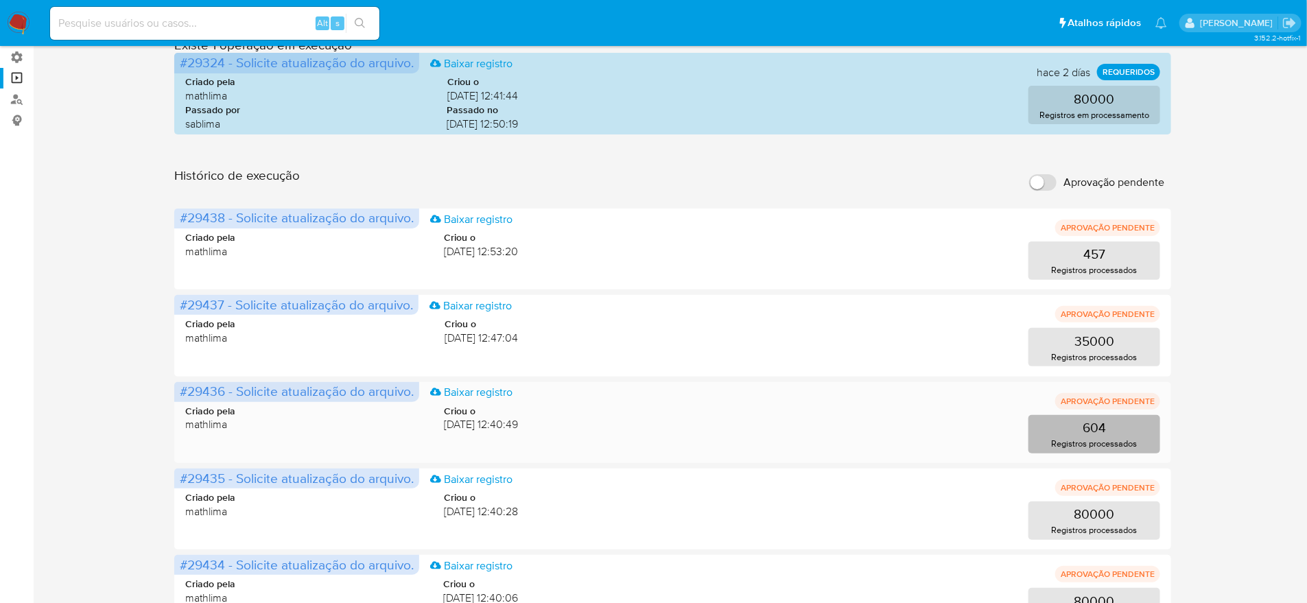
scroll to position [86, 0]
